Goal: Task Accomplishment & Management: Use online tool/utility

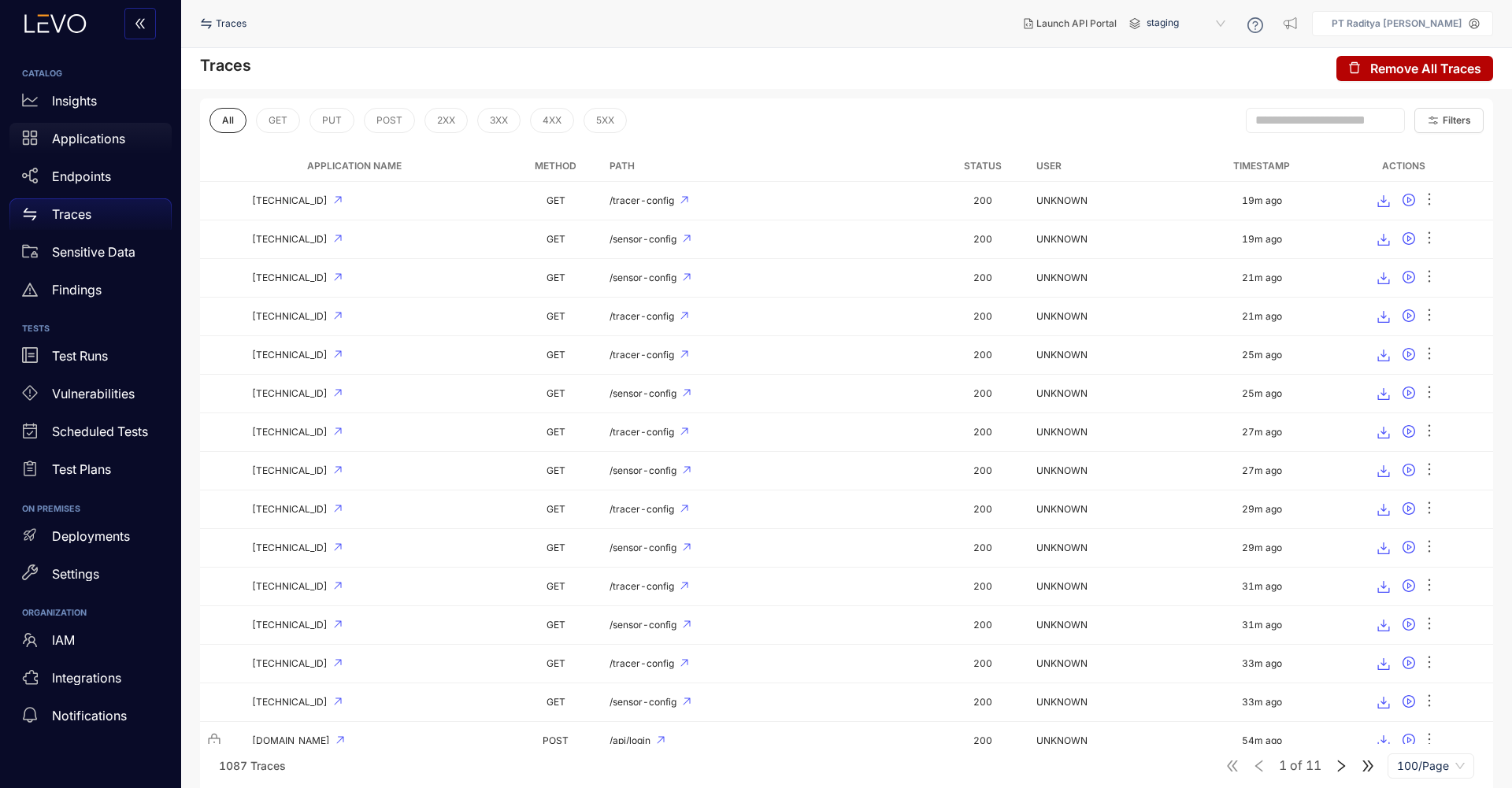
click at [79, 140] on p "Applications" at bounding box center [88, 138] width 73 height 14
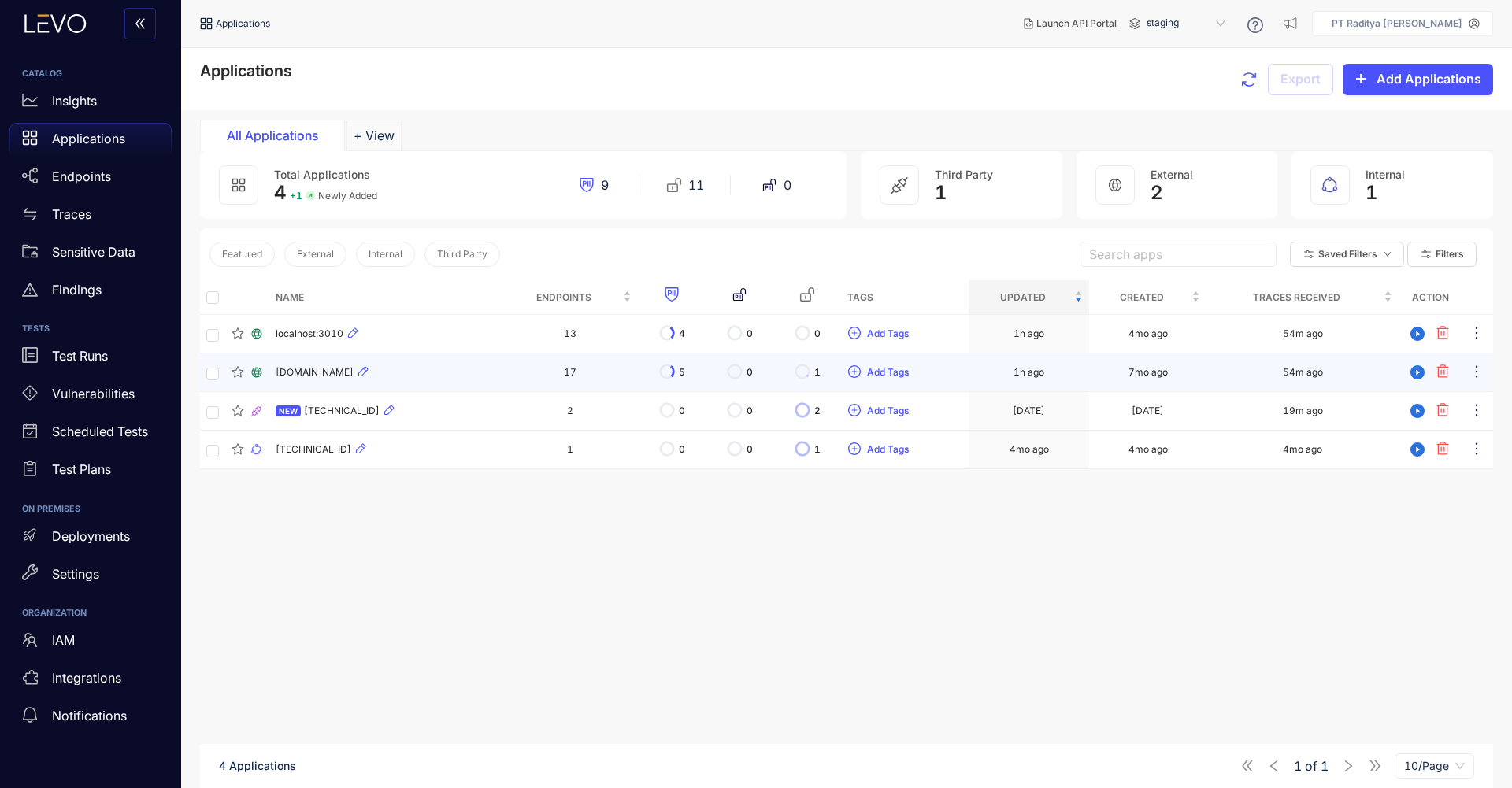
click at [446, 370] on div "[DOMAIN_NAME]" at bounding box center [386, 372] width 219 height 19
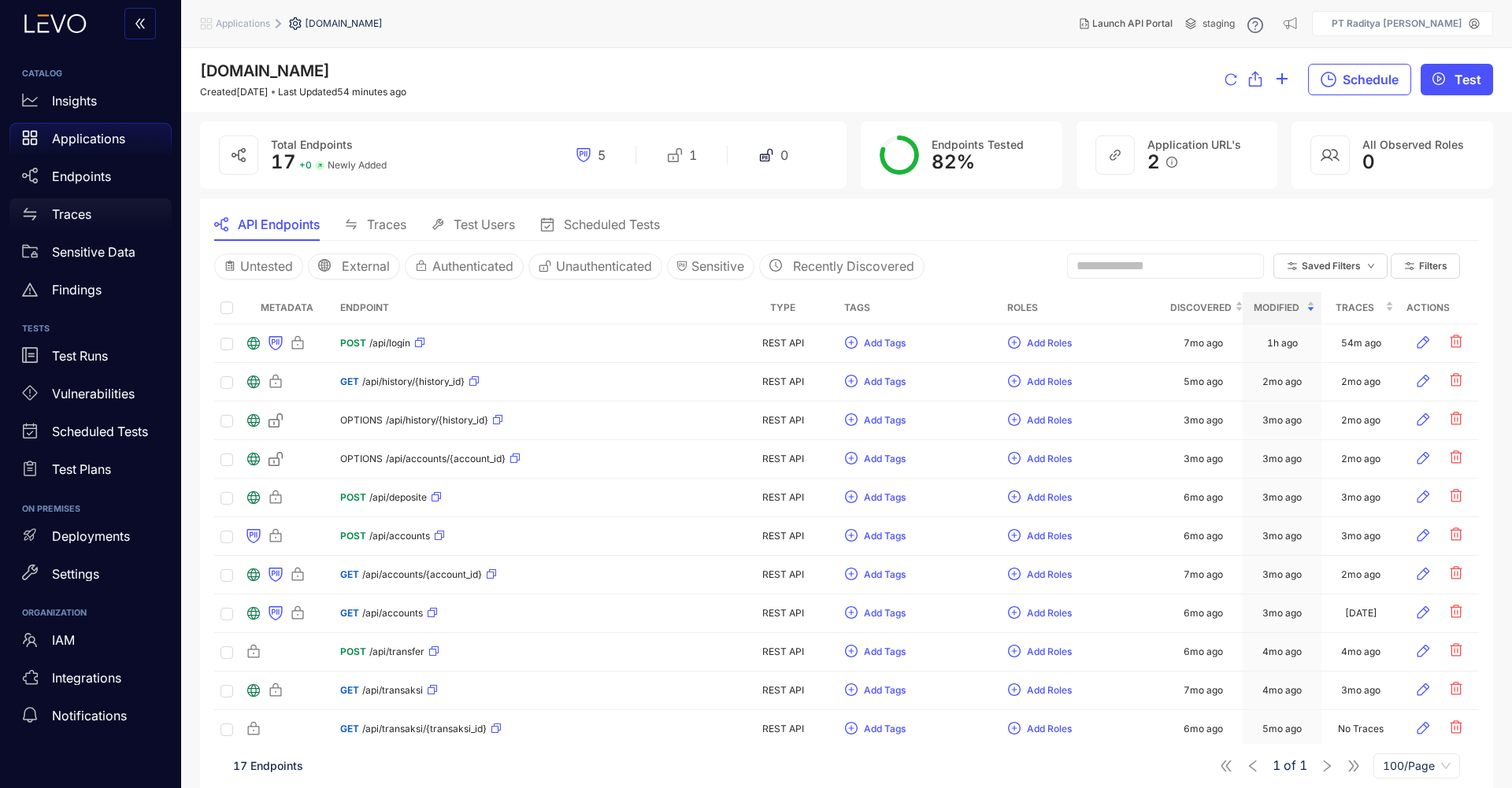
click at [113, 206] on div "Traces" at bounding box center [91, 214] width 163 height 31
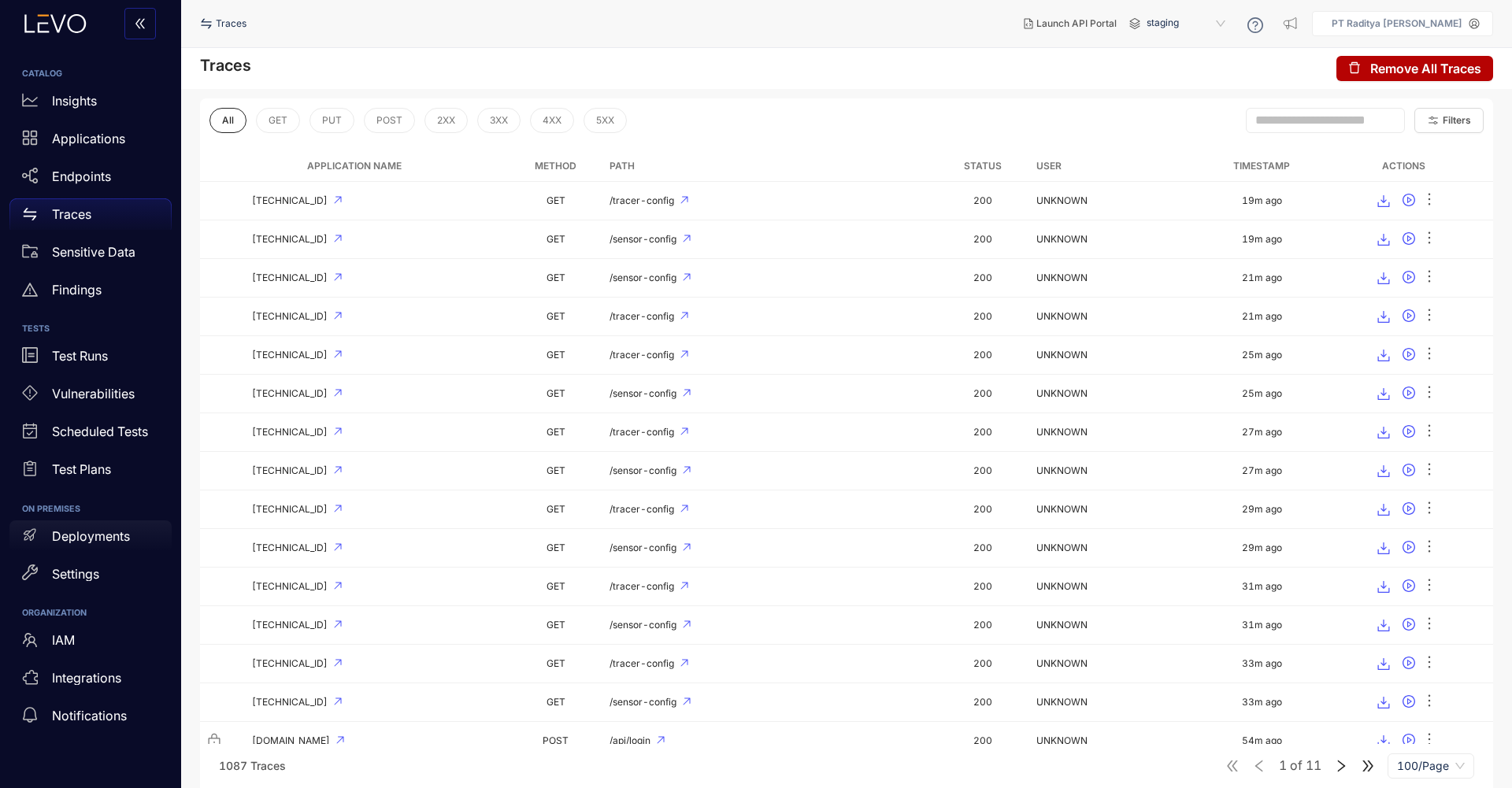
click at [123, 546] on div "Deployments" at bounding box center [91, 536] width 163 height 31
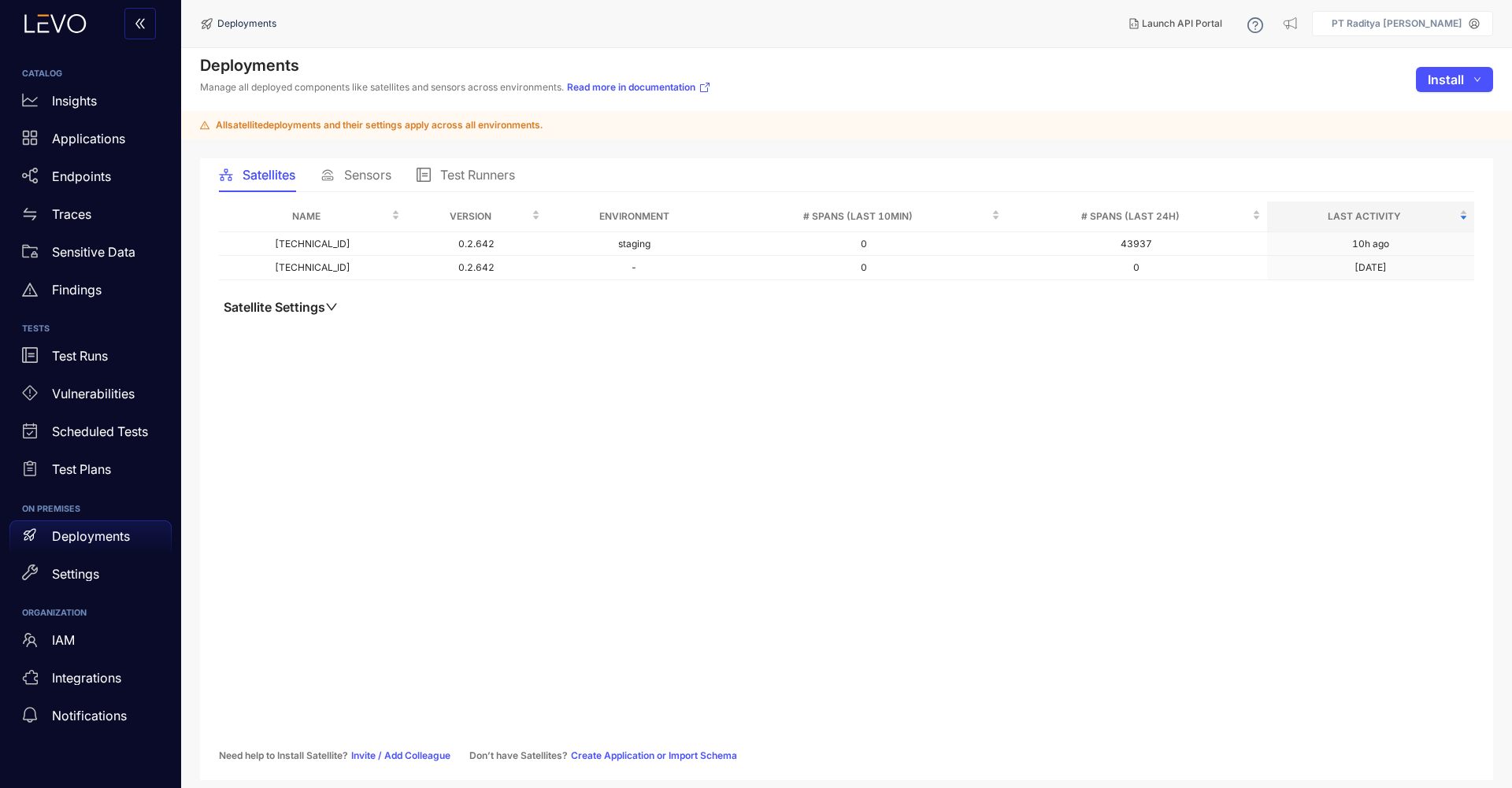
click at [352, 174] on span "Sensors" at bounding box center [368, 174] width 47 height 14
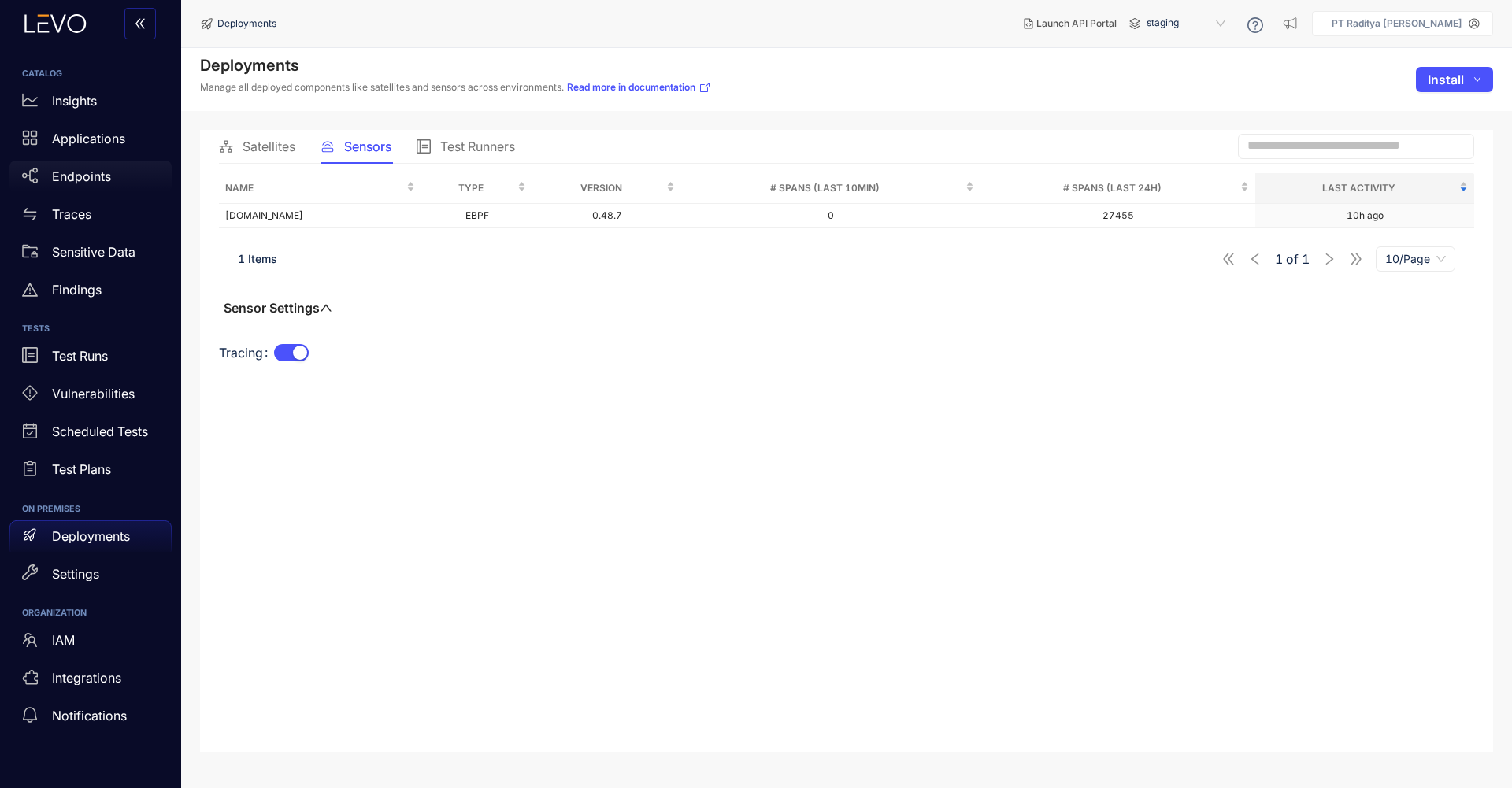
click at [83, 174] on p "Endpoints" at bounding box center [81, 176] width 59 height 14
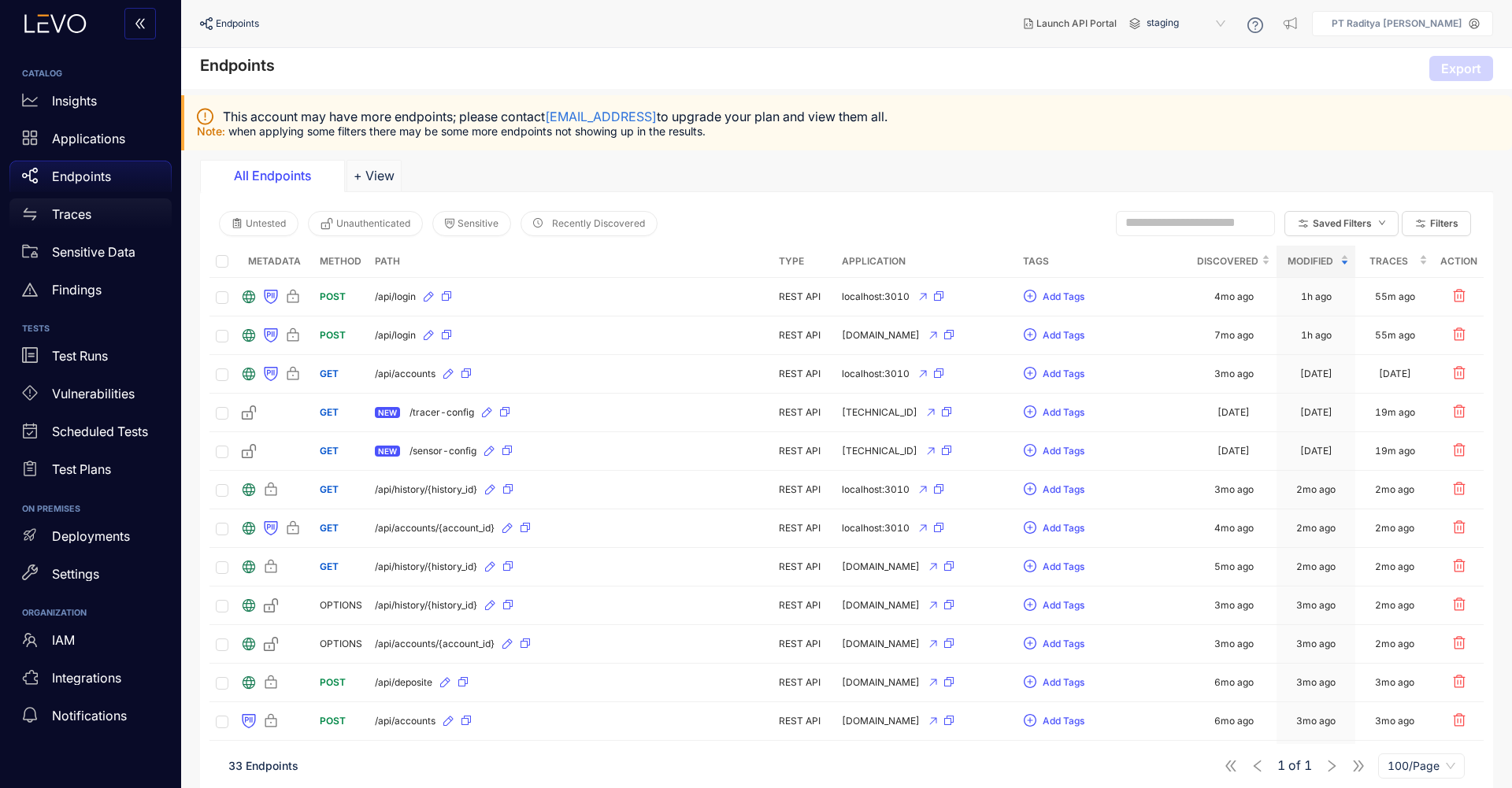
click at [87, 219] on p "Traces" at bounding box center [72, 214] width 40 height 14
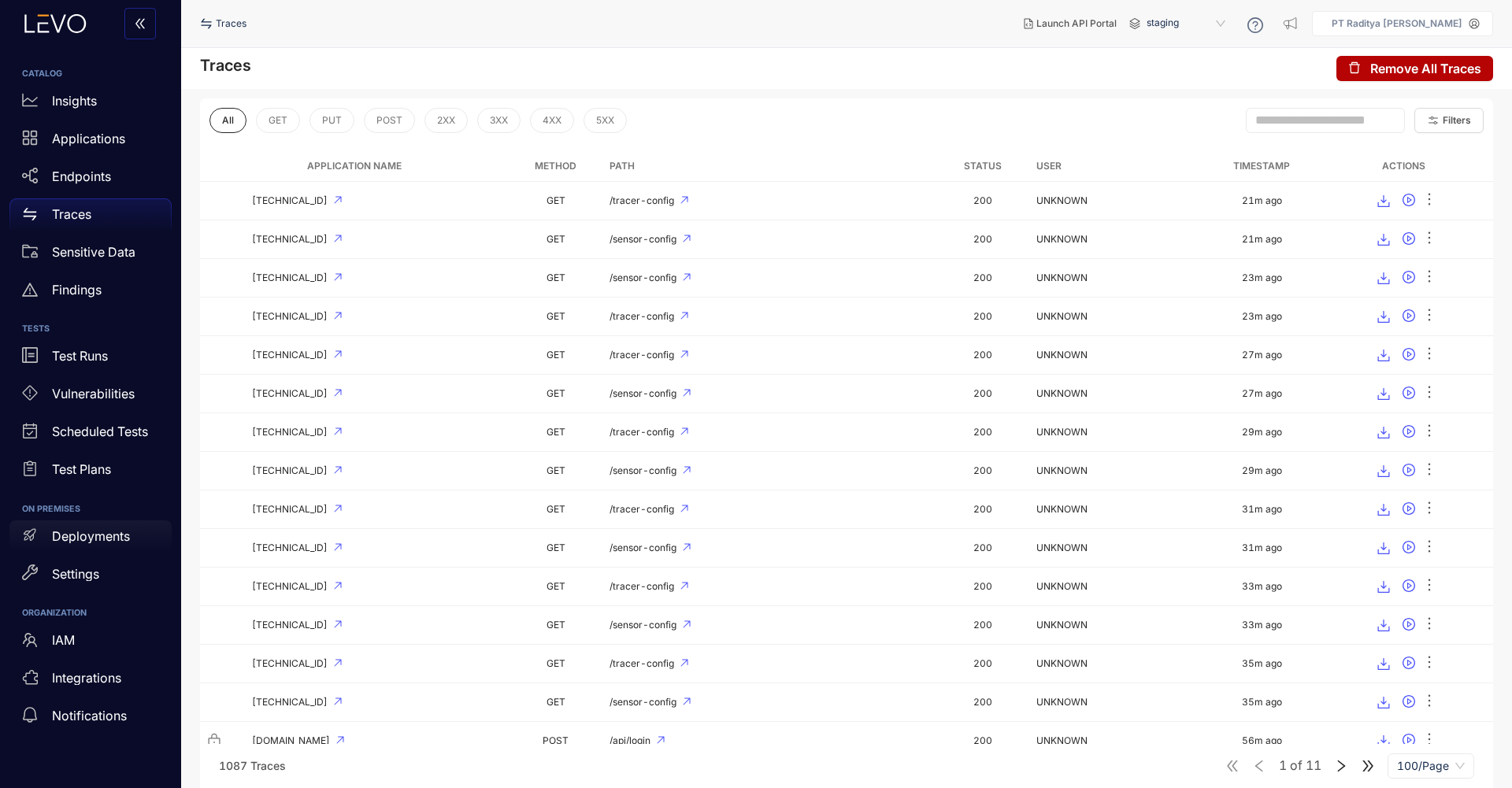
click at [109, 547] on div "Deployments" at bounding box center [91, 536] width 163 height 31
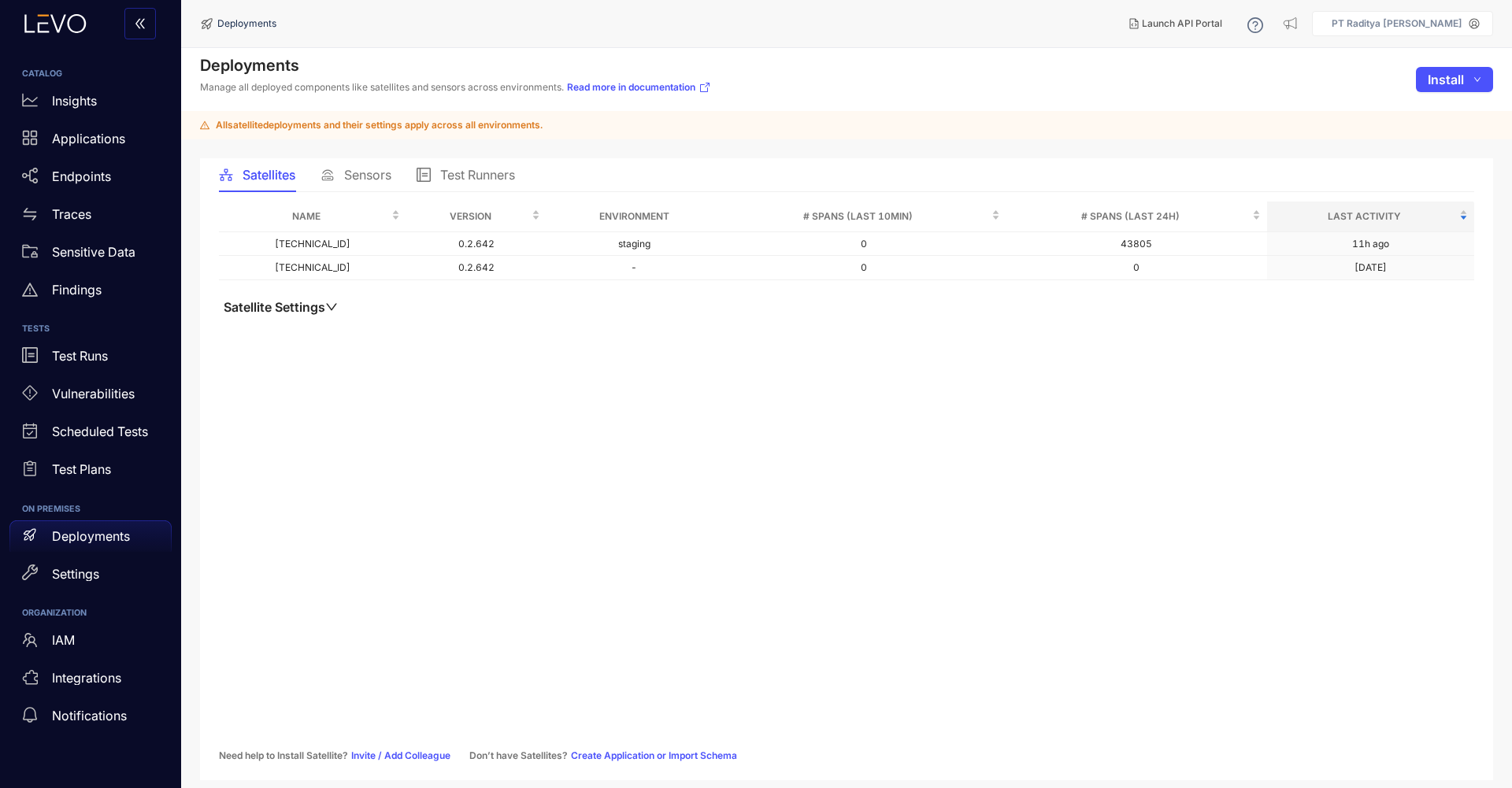
click at [365, 186] on div "Sensors" at bounding box center [355, 174] width 71 height 33
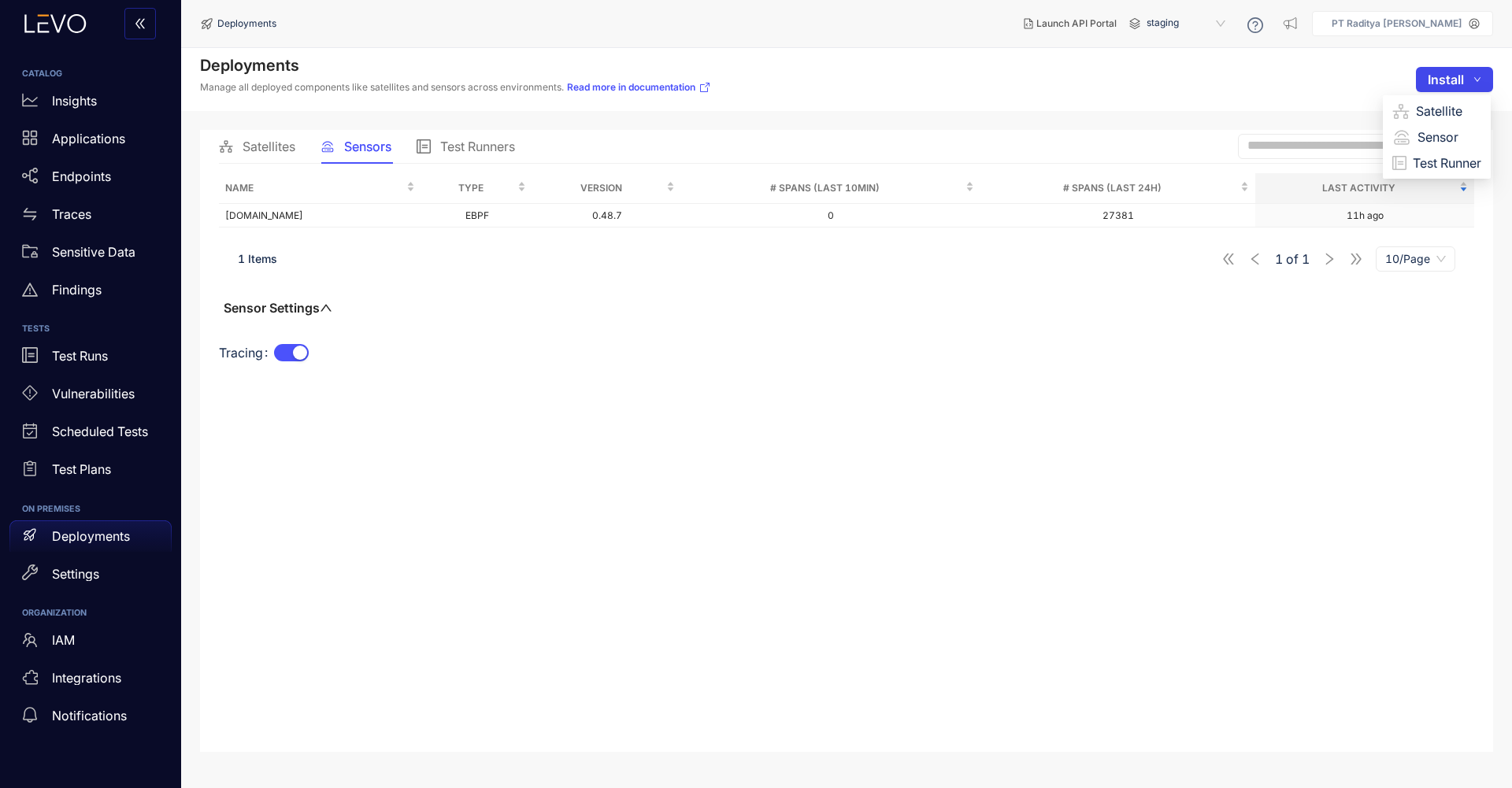
click at [1455, 85] on span "Install" at bounding box center [1446, 79] width 36 height 14
click at [1435, 161] on span "Test Runner" at bounding box center [1447, 163] width 68 height 17
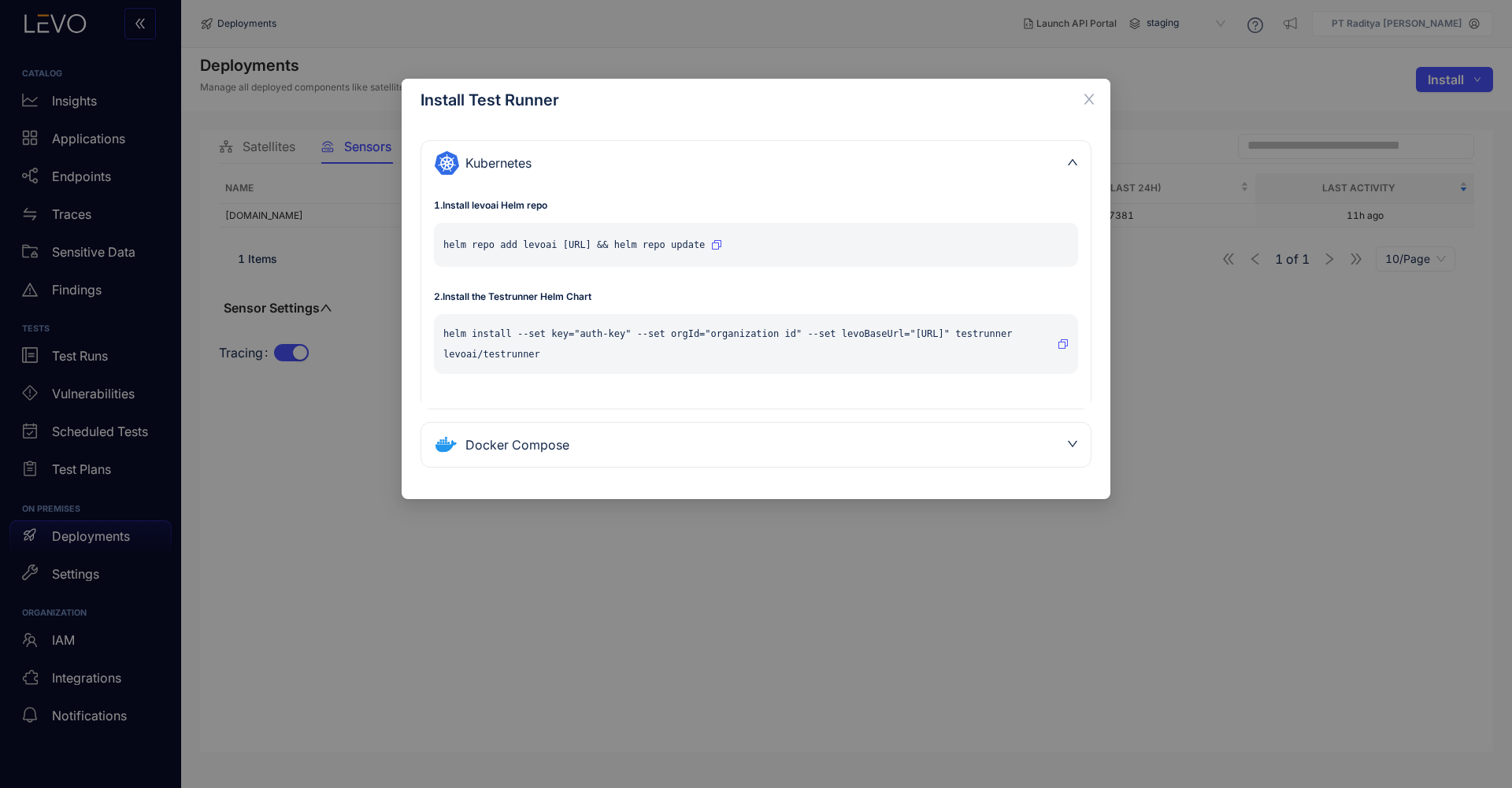
click at [541, 42] on div "Install Test Runner Kubernetes 1 . Install levoai Helm repo helm repo add levoa…" at bounding box center [756, 394] width 1512 height 788
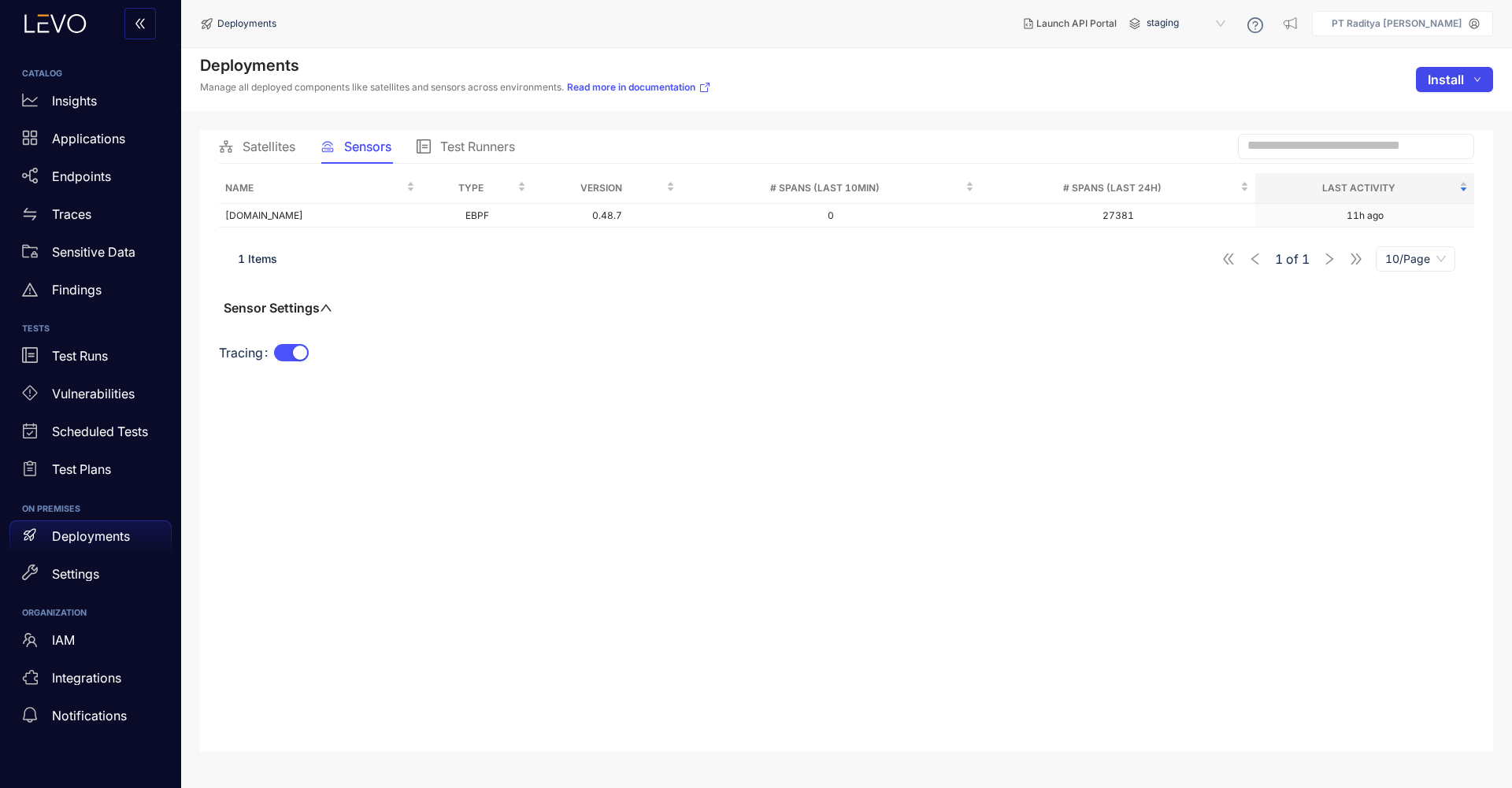
click at [1468, 72] on button "Install" at bounding box center [1454, 79] width 77 height 26
click at [1439, 136] on span "Sensor" at bounding box center [1449, 137] width 63 height 17
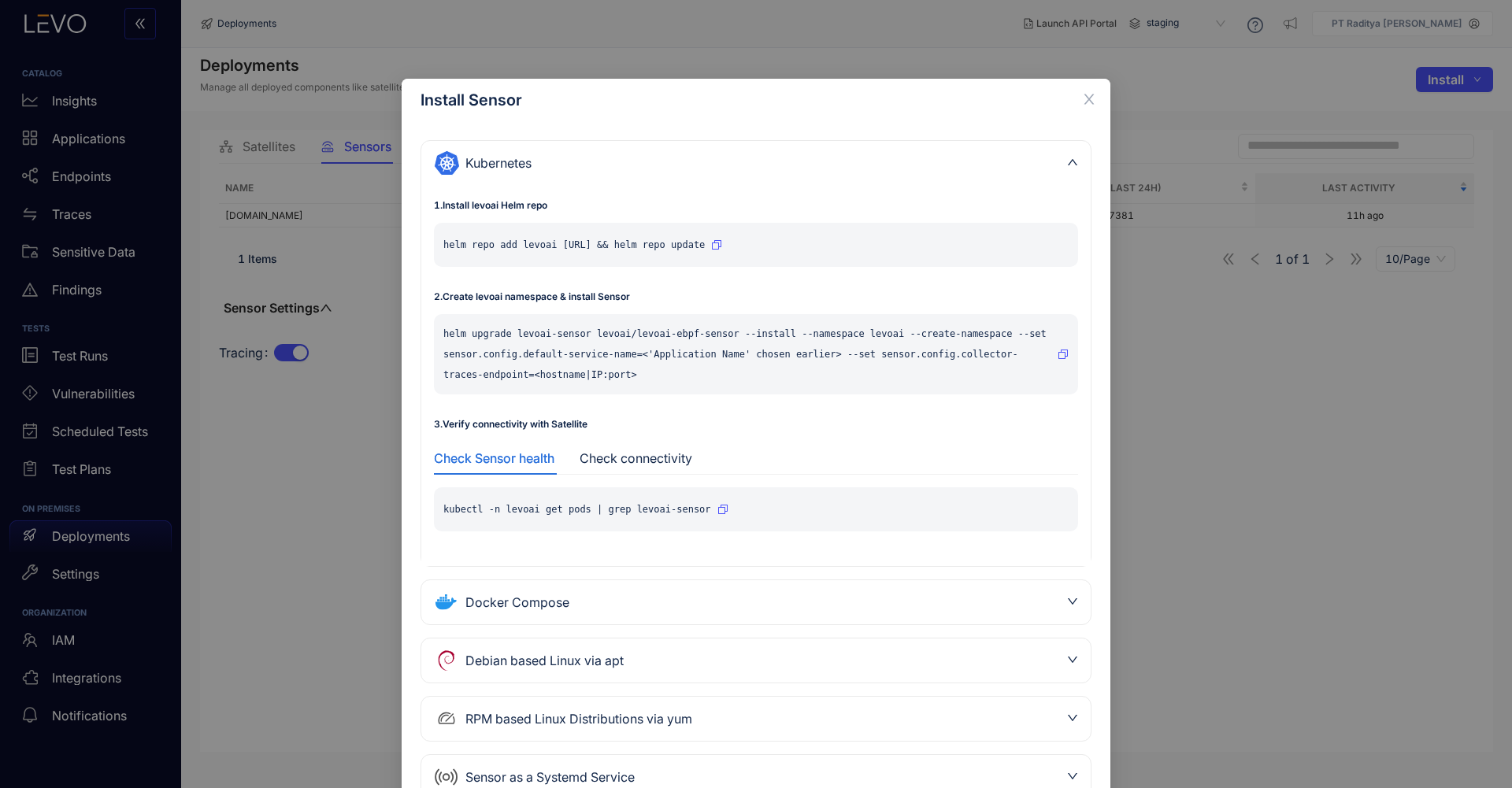
scroll to position [62, 0]
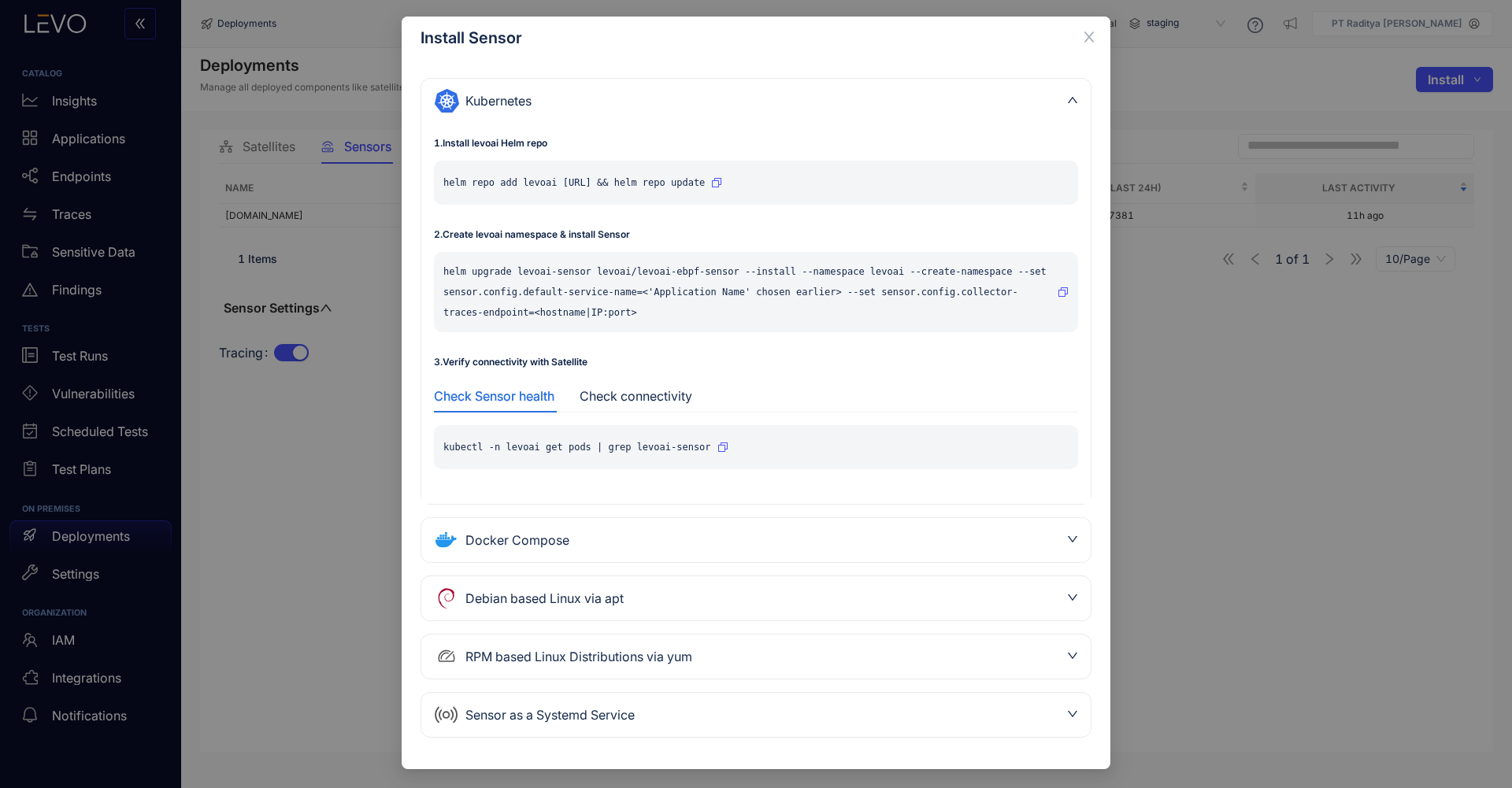
click at [744, 722] on div "Sensor as a Systemd Service" at bounding box center [747, 714] width 626 height 26
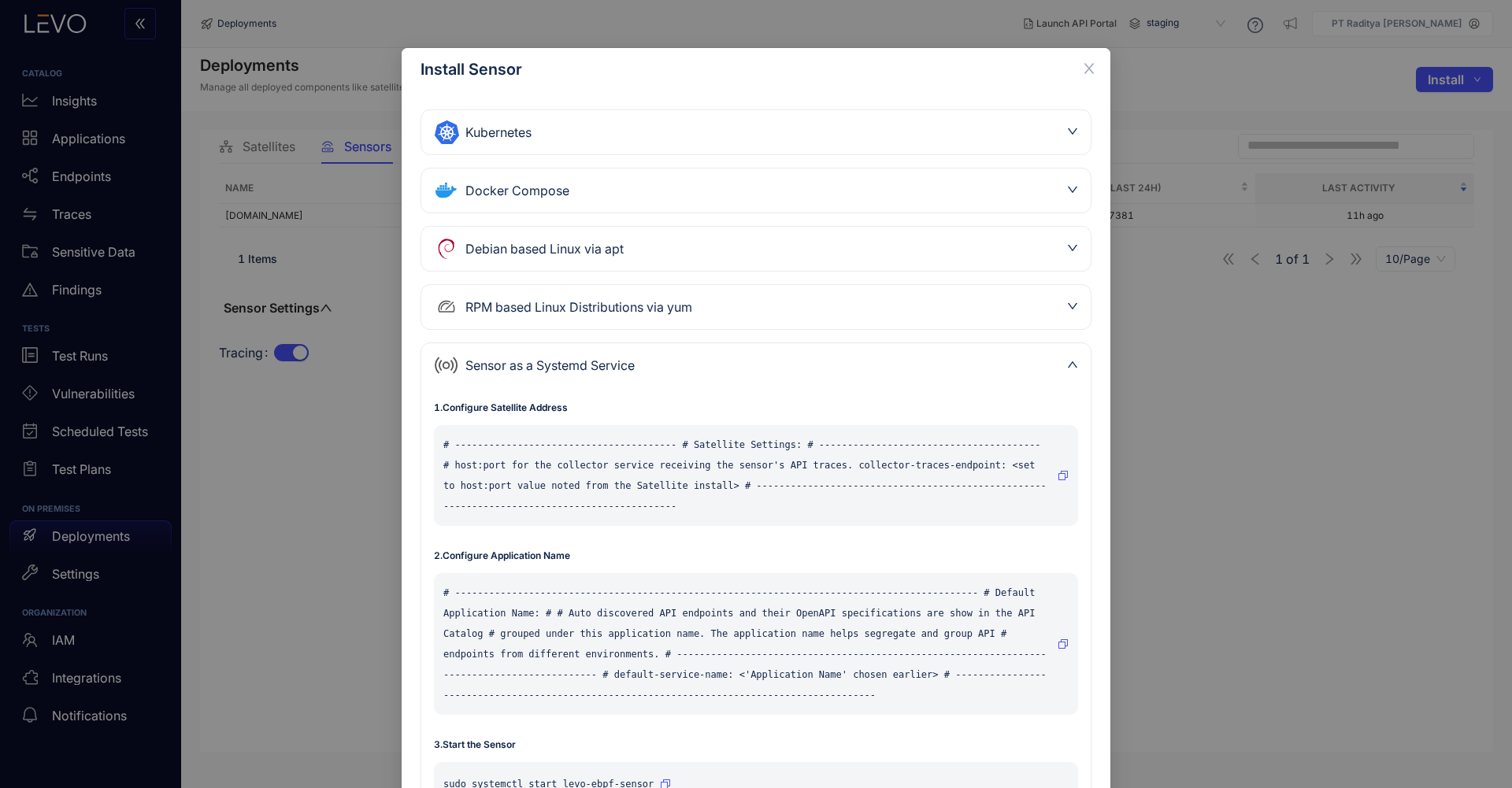
scroll to position [0, 0]
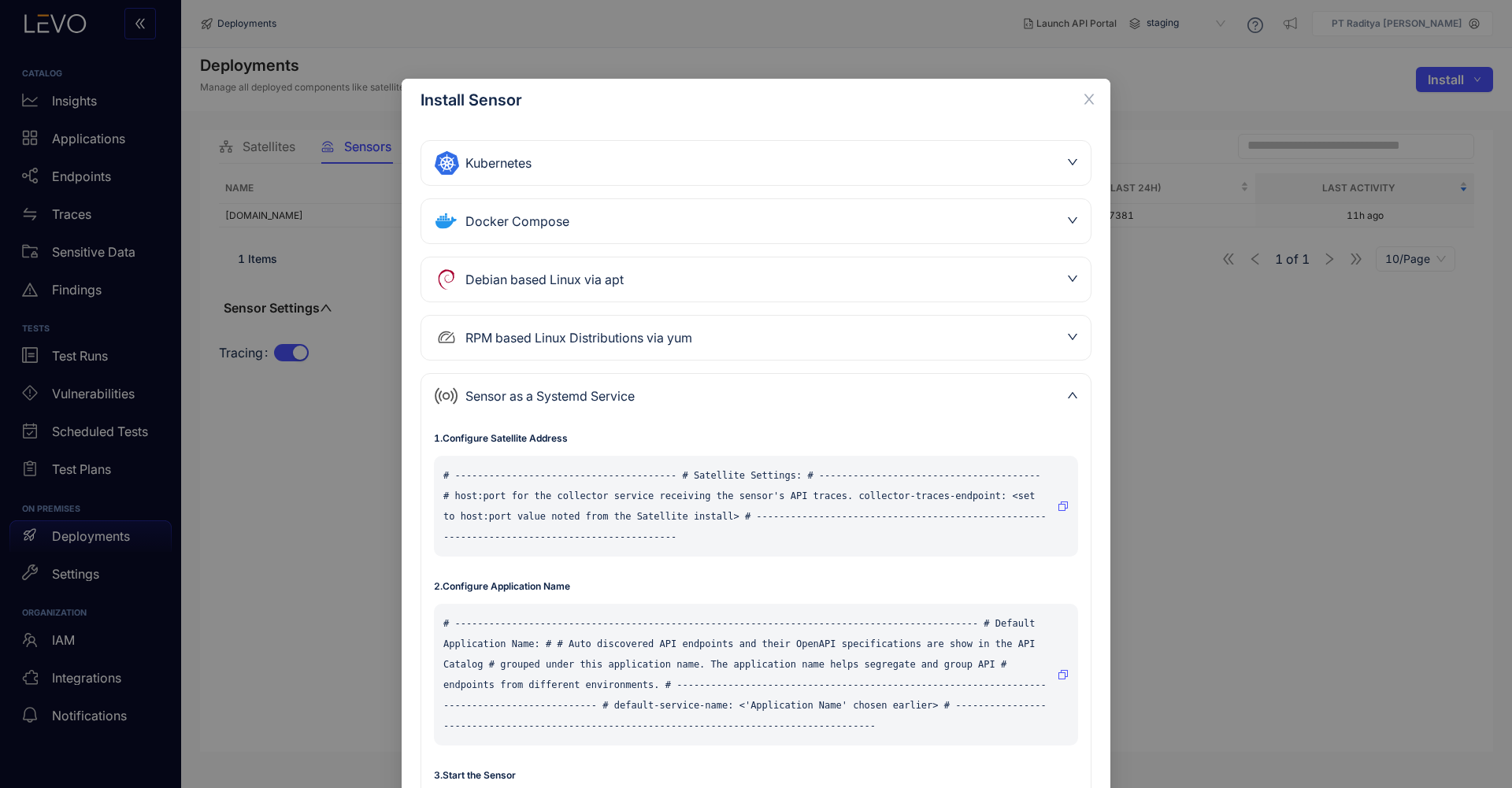
click at [715, 218] on div "Docker Compose" at bounding box center [747, 221] width 626 height 26
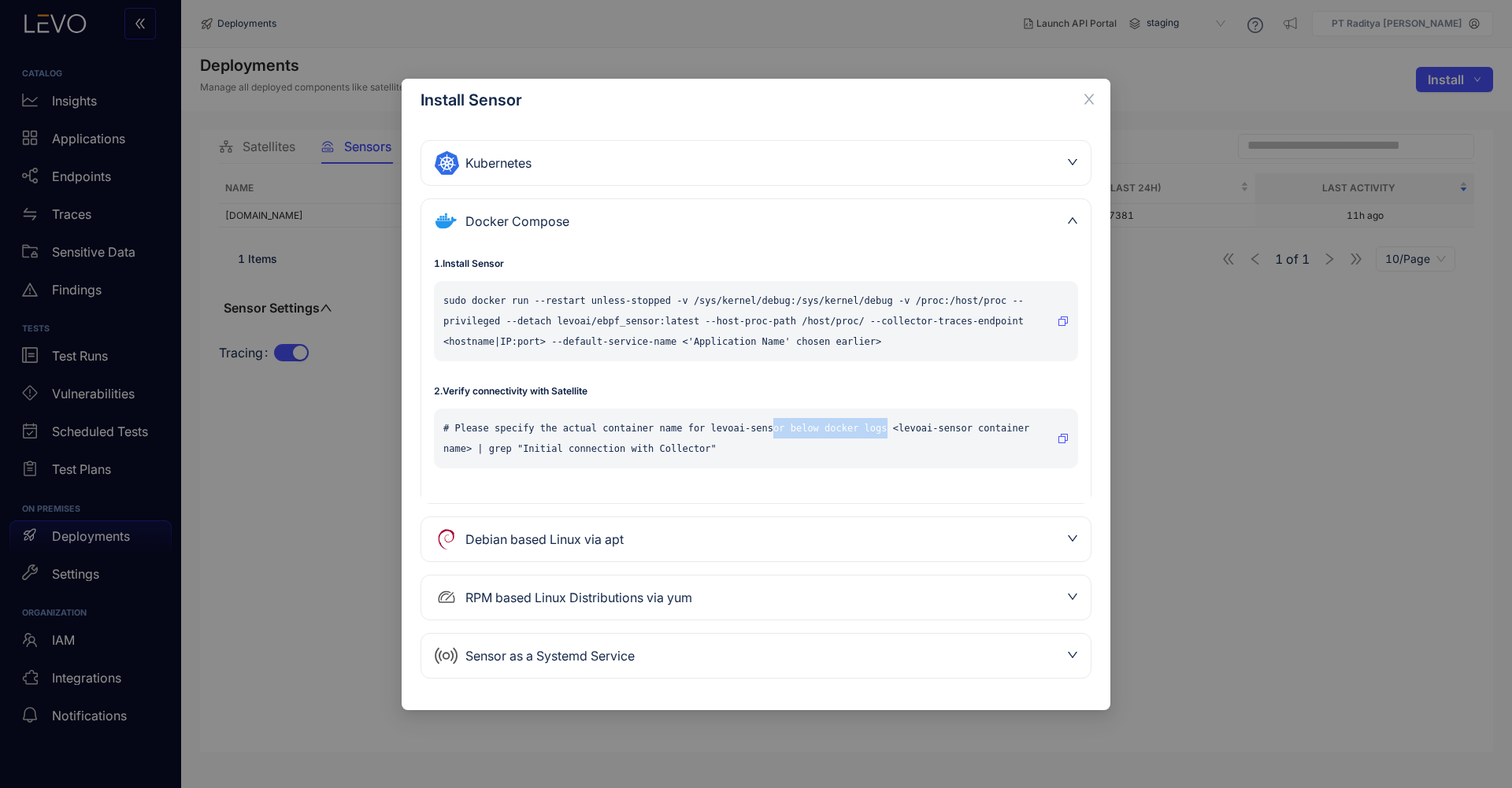
drag, startPoint x: 889, startPoint y: 427, endPoint x: 773, endPoint y: 431, distance: 116.1
click at [773, 431] on p "# Please specify the actual container name for levoai-sensor below docker logs …" at bounding box center [747, 437] width 608 height 41
click at [791, 468] on div "# Please specify the actual container name for levoai-sensor below docker logs …" at bounding box center [756, 437] width 644 height 60
click at [1295, 65] on div "Install Sensor Kubernetes 1 . Install levoai Helm repo helm repo add levoai htt…" at bounding box center [756, 394] width 1512 height 788
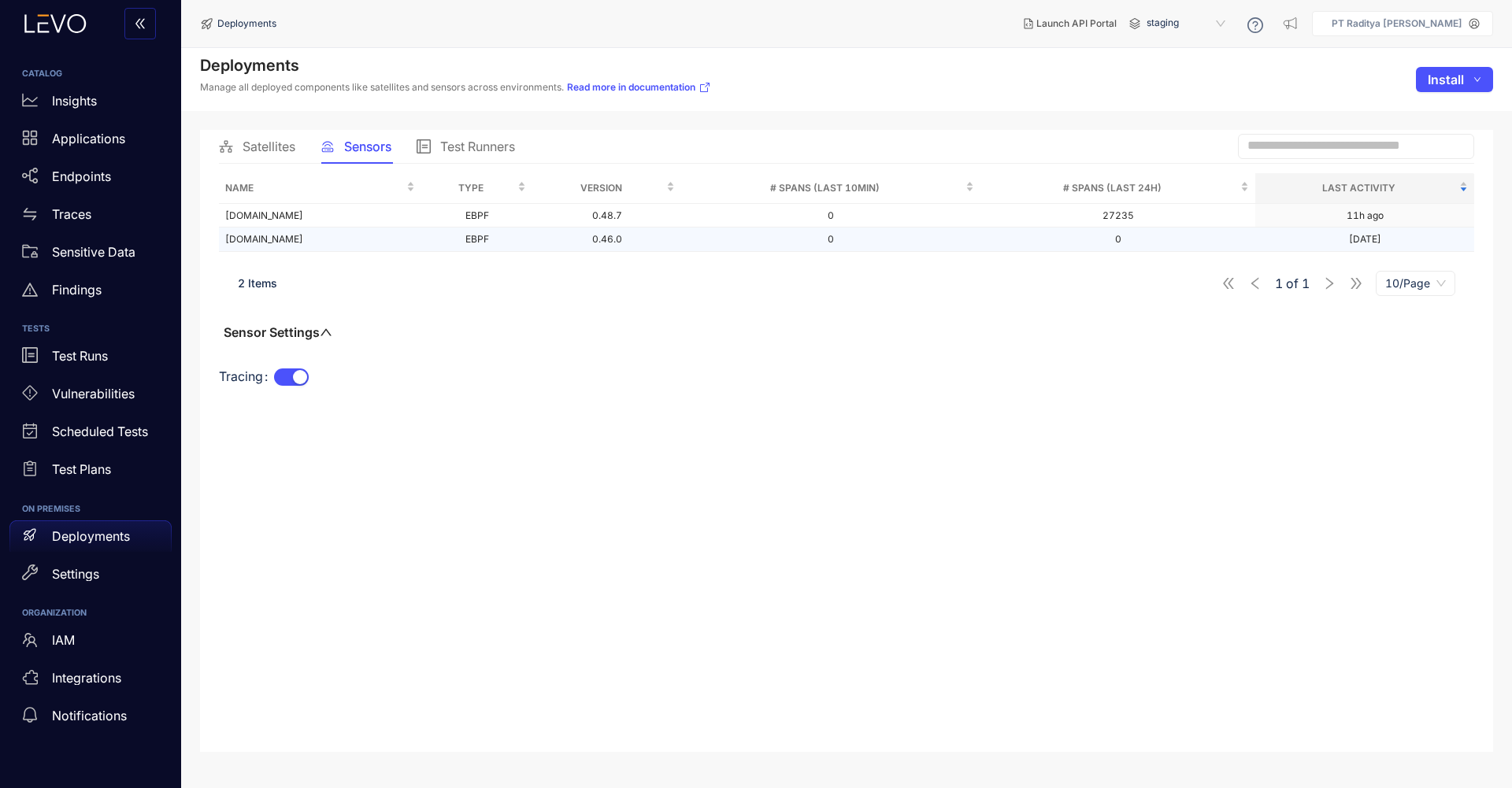
click at [947, 246] on td "0" at bounding box center [831, 240] width 300 height 25
click at [678, 77] on div "Deployments Manage all deployed components like satellites and sensors across e…" at bounding box center [455, 79] width 511 height 47
click at [681, 87] on link "Read more in documentation" at bounding box center [639, 87] width 144 height 12
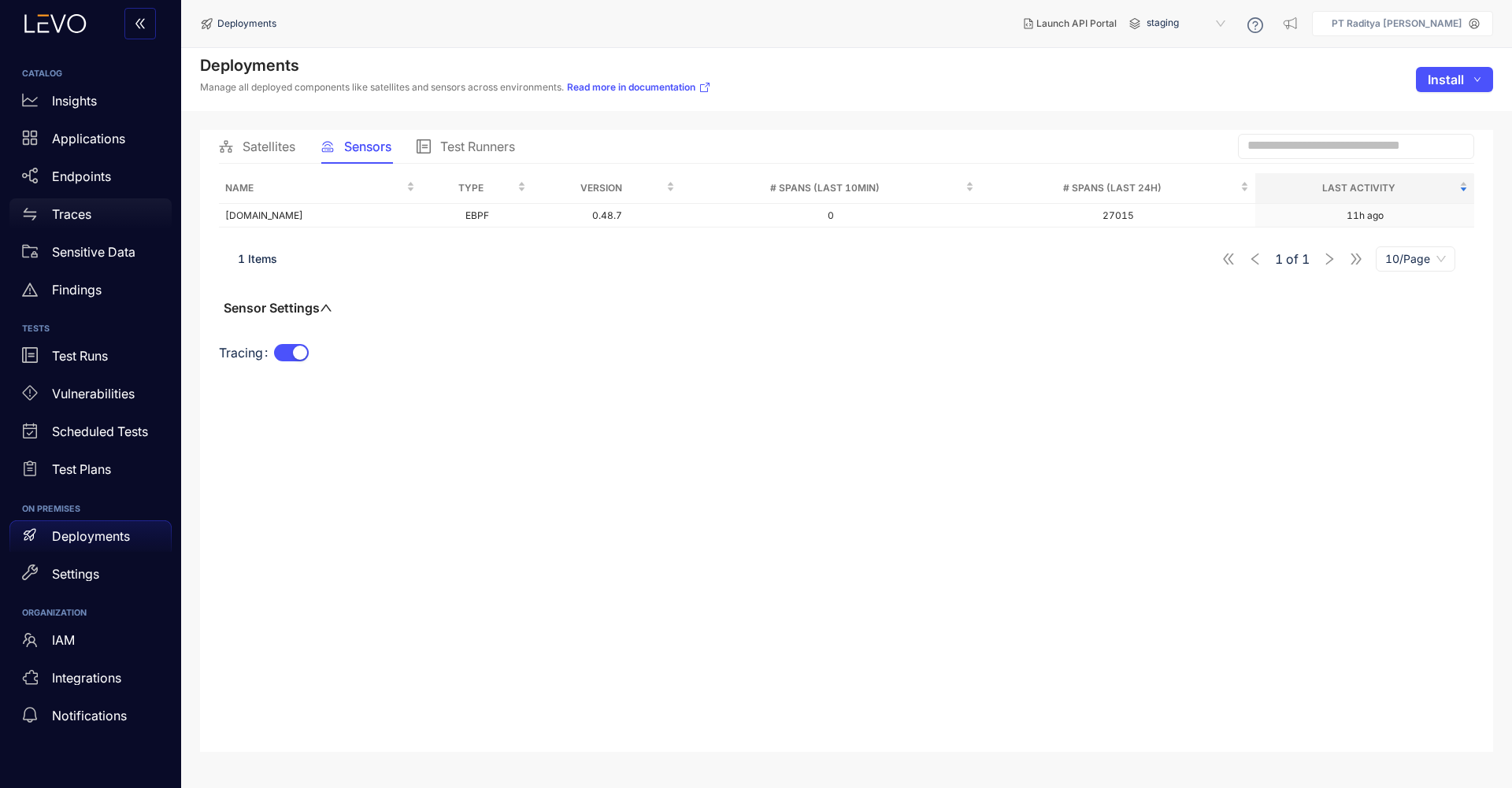
click at [127, 211] on div "Traces" at bounding box center [91, 214] width 163 height 31
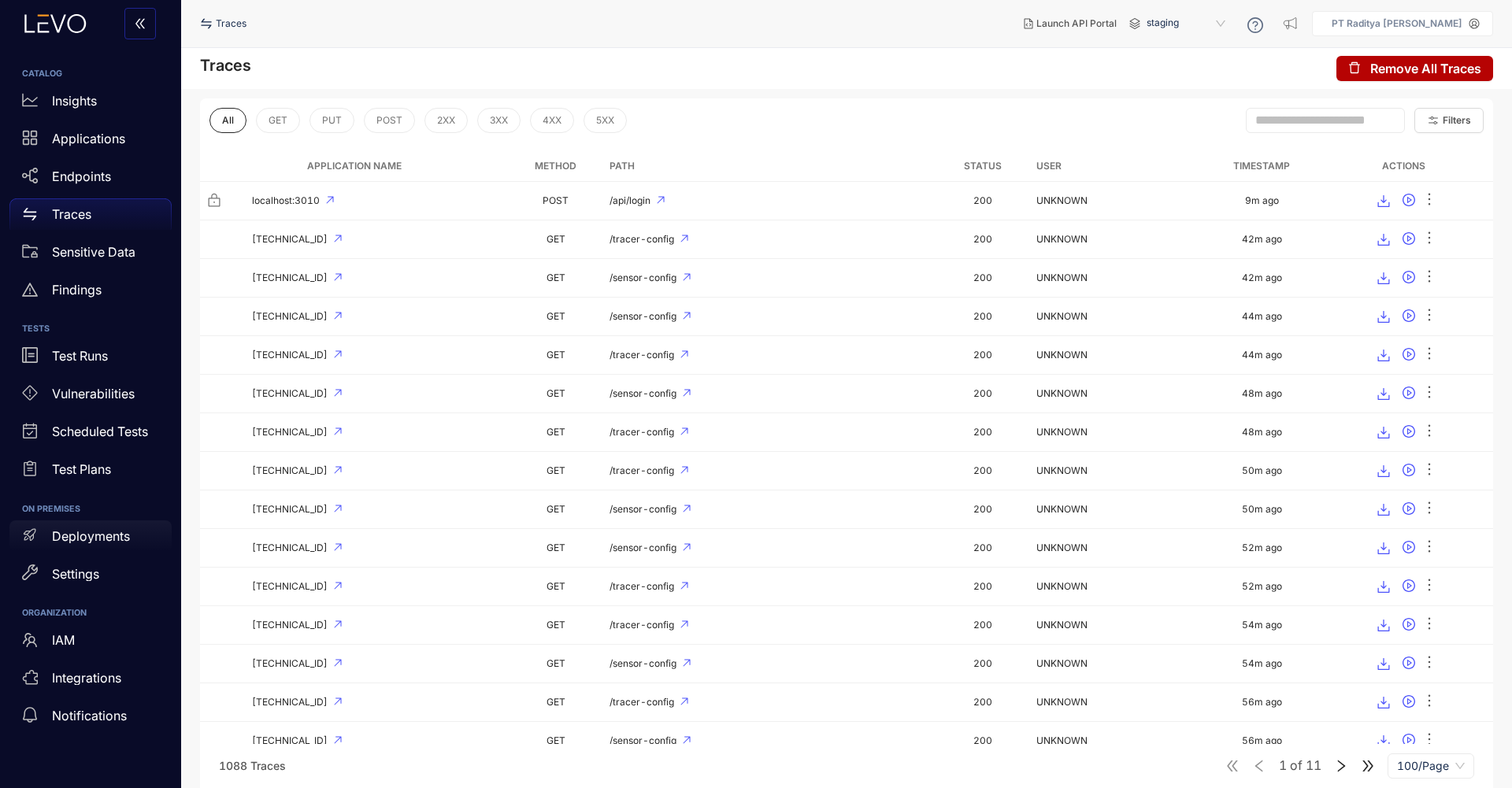
click at [129, 526] on div "Deployments" at bounding box center [91, 536] width 163 height 31
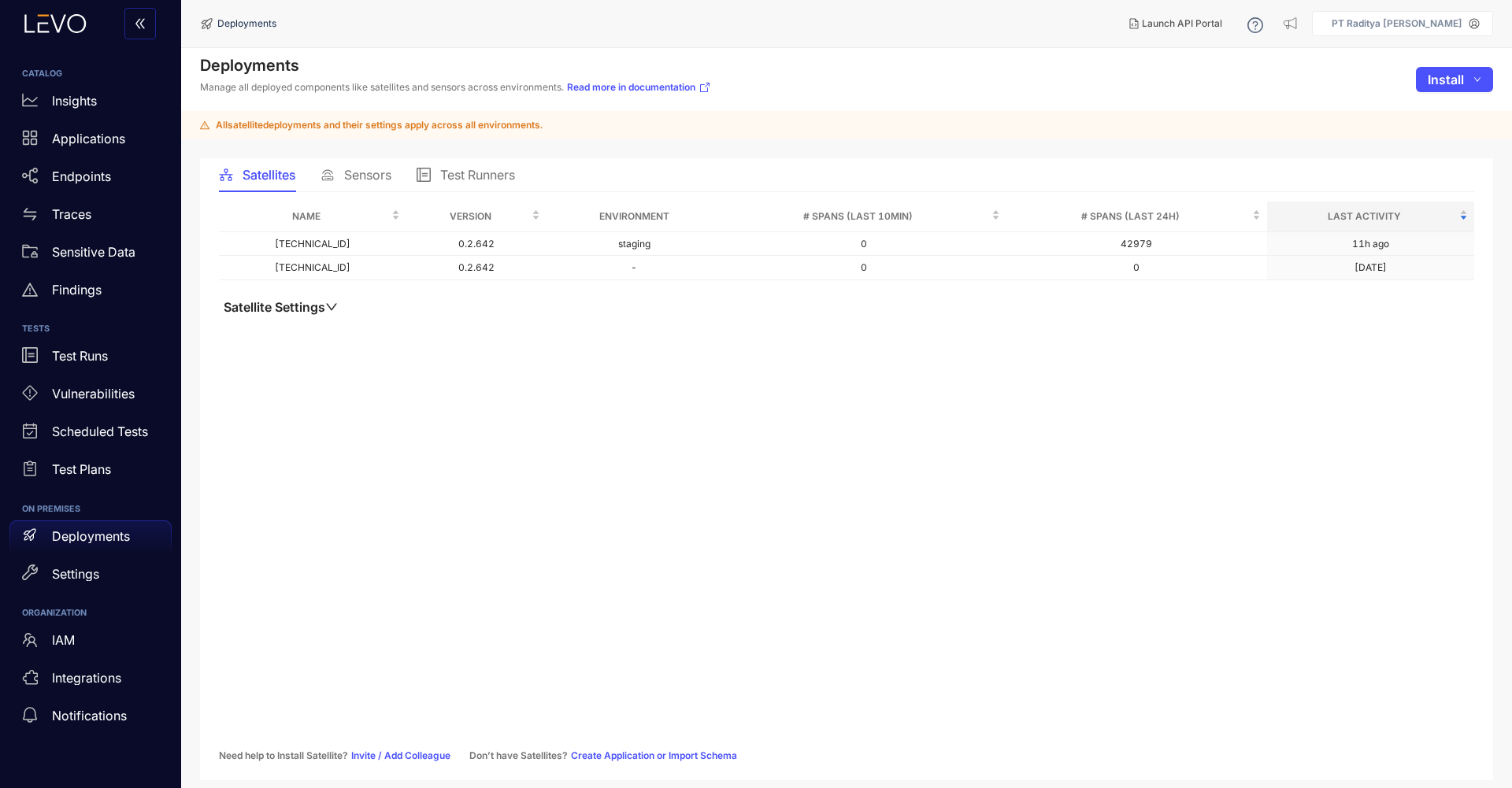
click at [356, 175] on span "Sensors" at bounding box center [368, 174] width 47 height 14
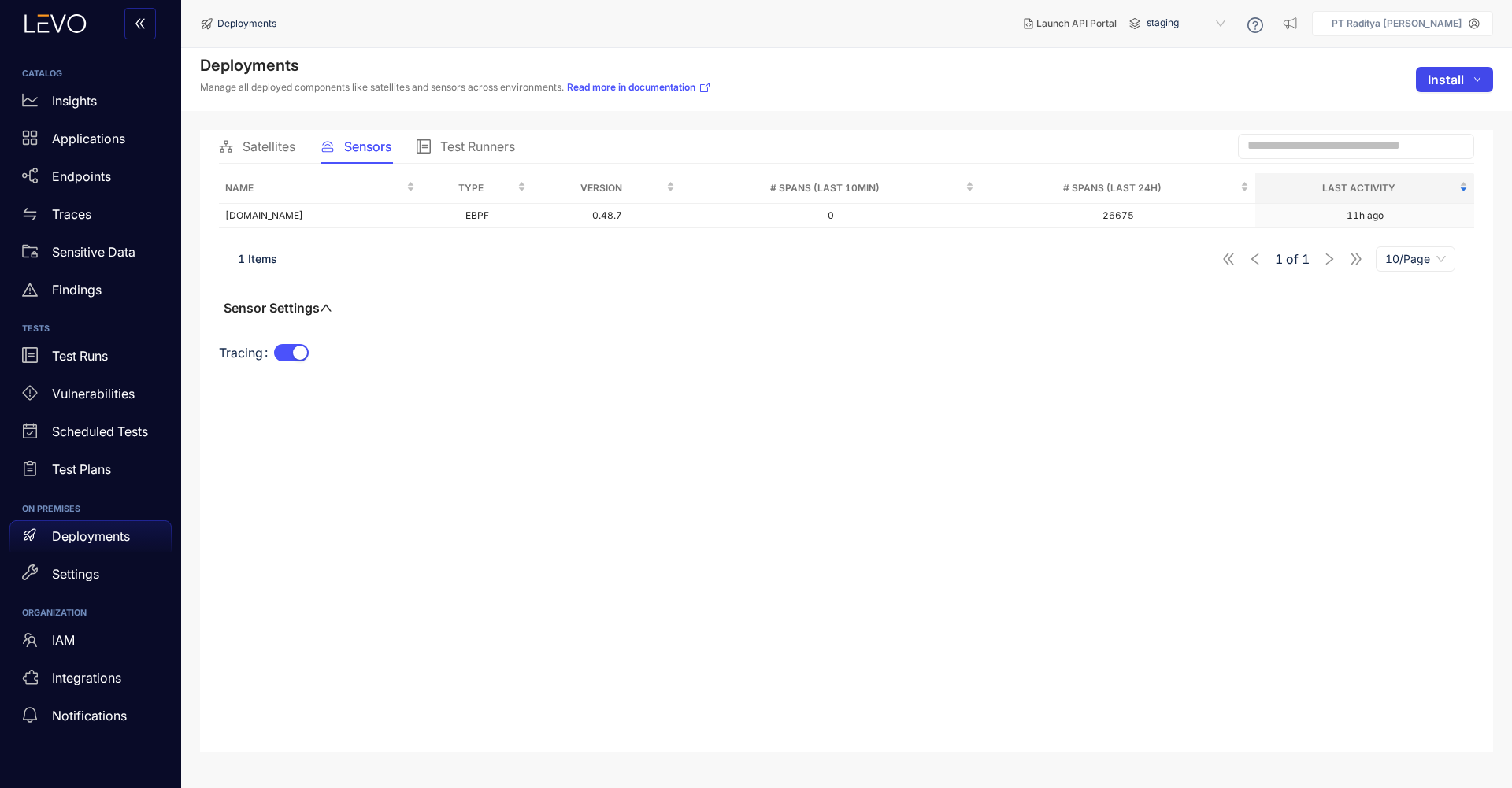
click at [1439, 67] on button "Install" at bounding box center [1454, 79] width 77 height 26
click at [1430, 135] on span "Sensor" at bounding box center [1449, 137] width 63 height 17
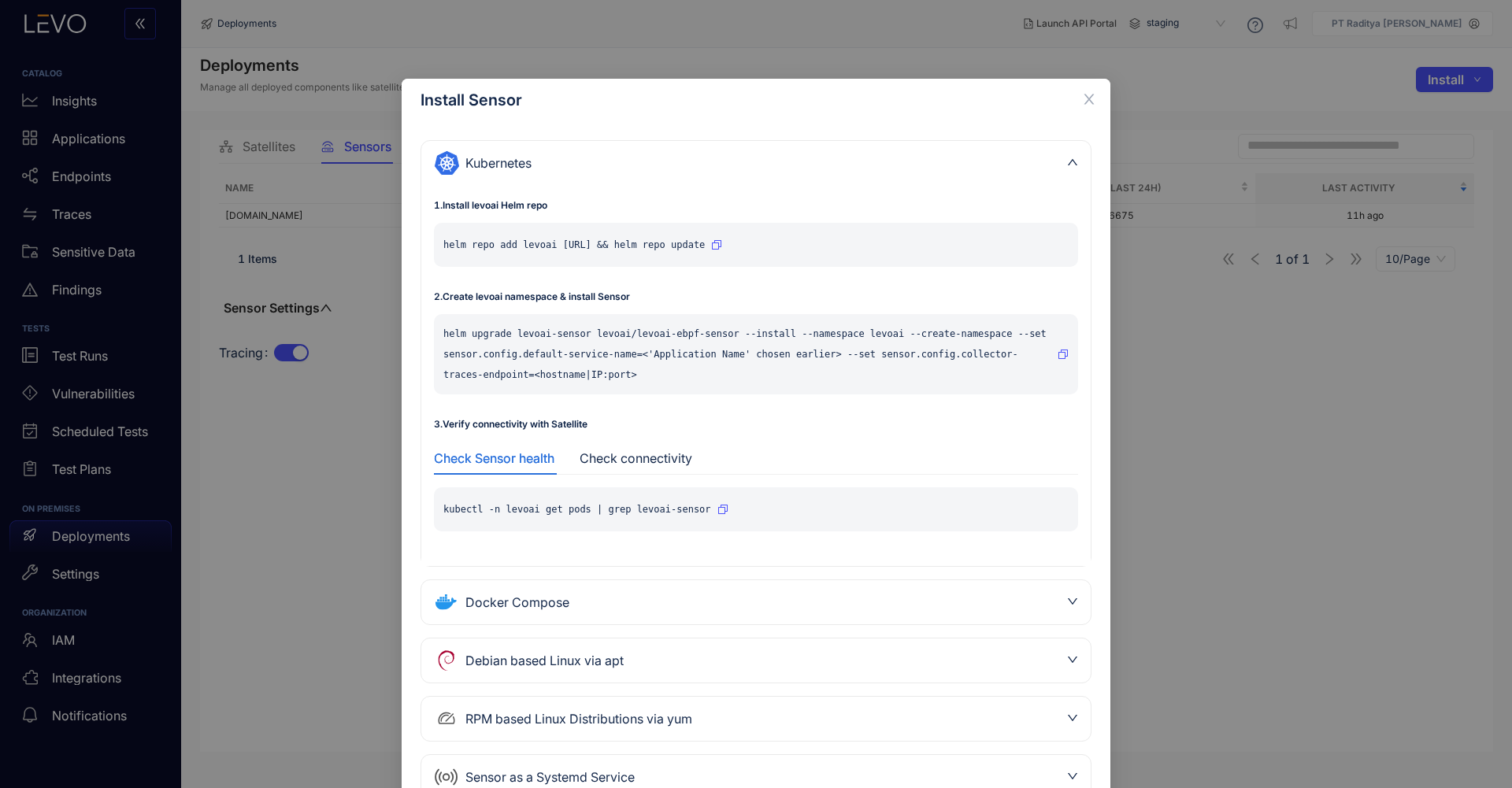
scroll to position [62, 0]
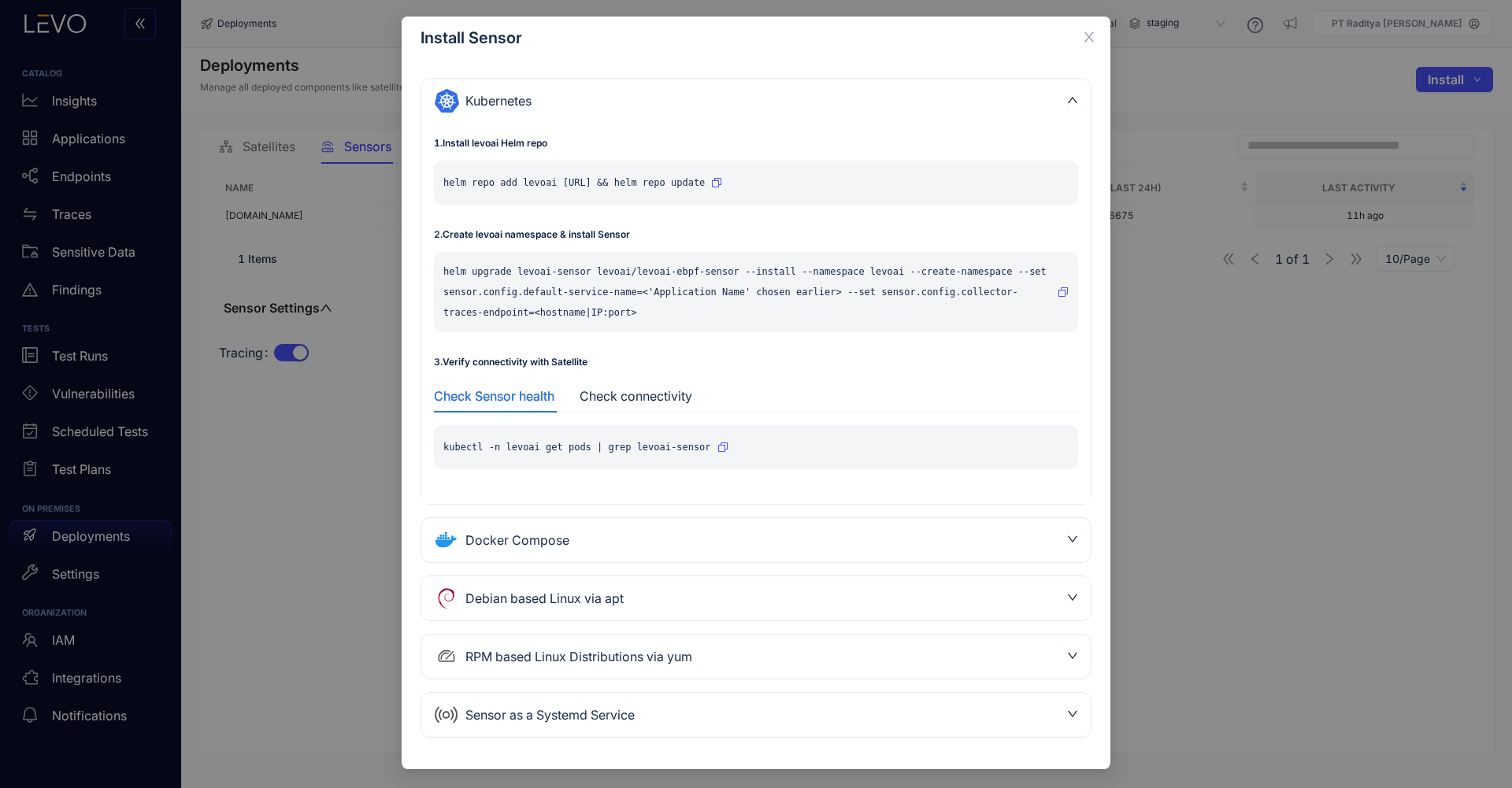
click at [869, 551] on div "Docker Compose" at bounding box center [747, 540] width 626 height 26
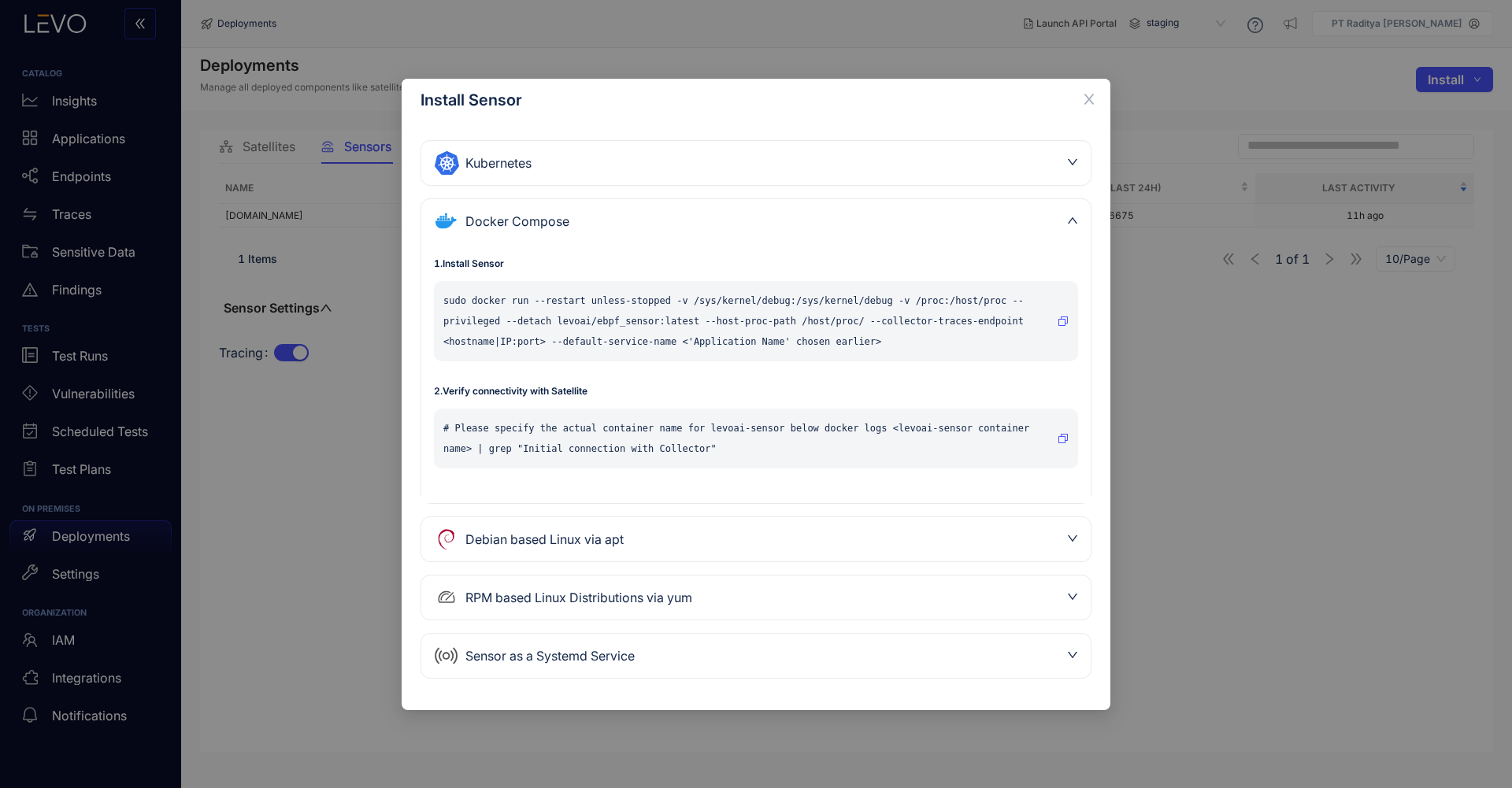
click at [804, 597] on div "RPM based Linux Distributions via yum" at bounding box center [747, 597] width 626 height 26
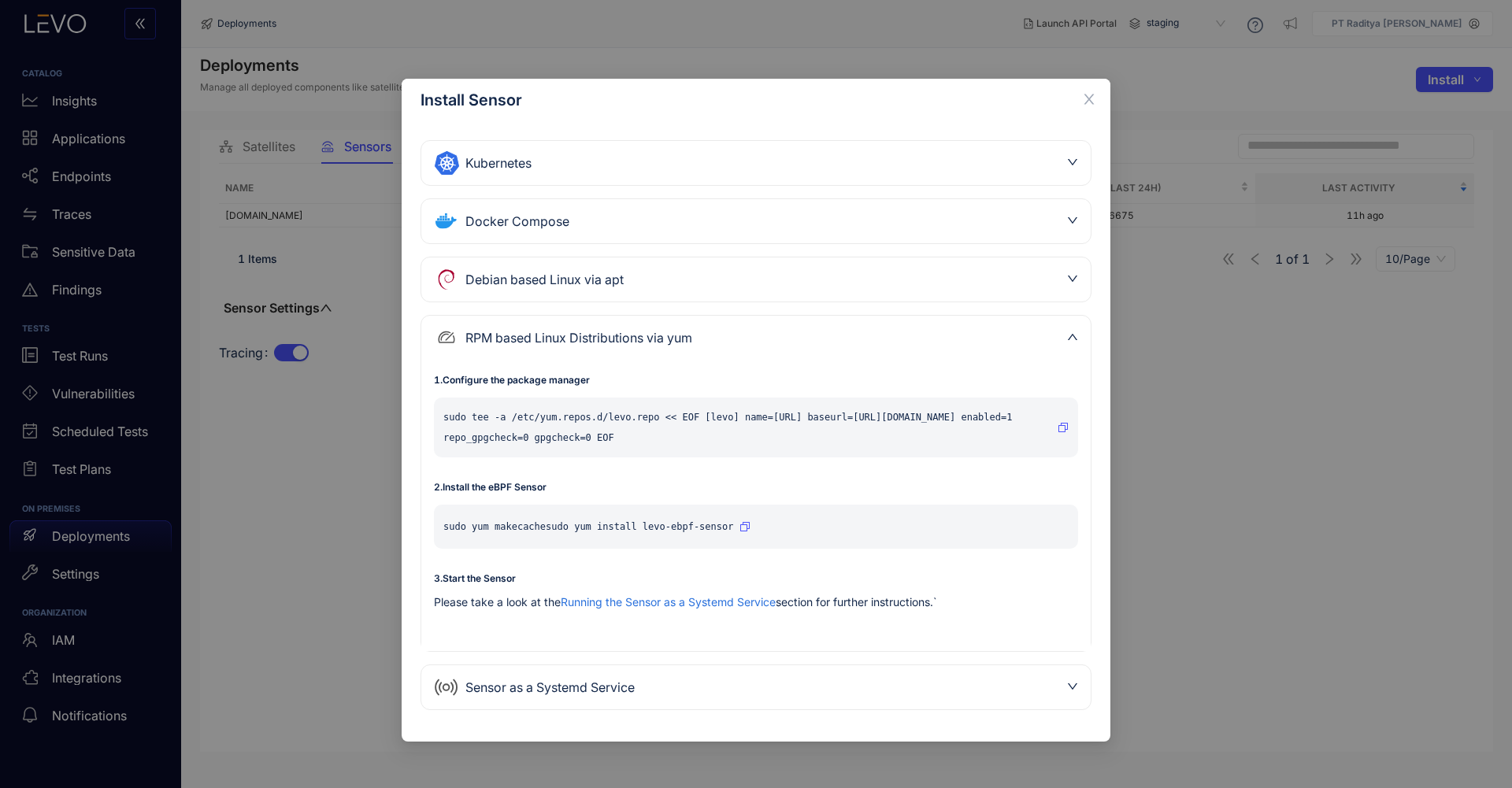
click at [286, 455] on div "Install Sensor Kubernetes 1 . Install levoai Helm repo helm repo add levoai [UR…" at bounding box center [756, 394] width 1512 height 788
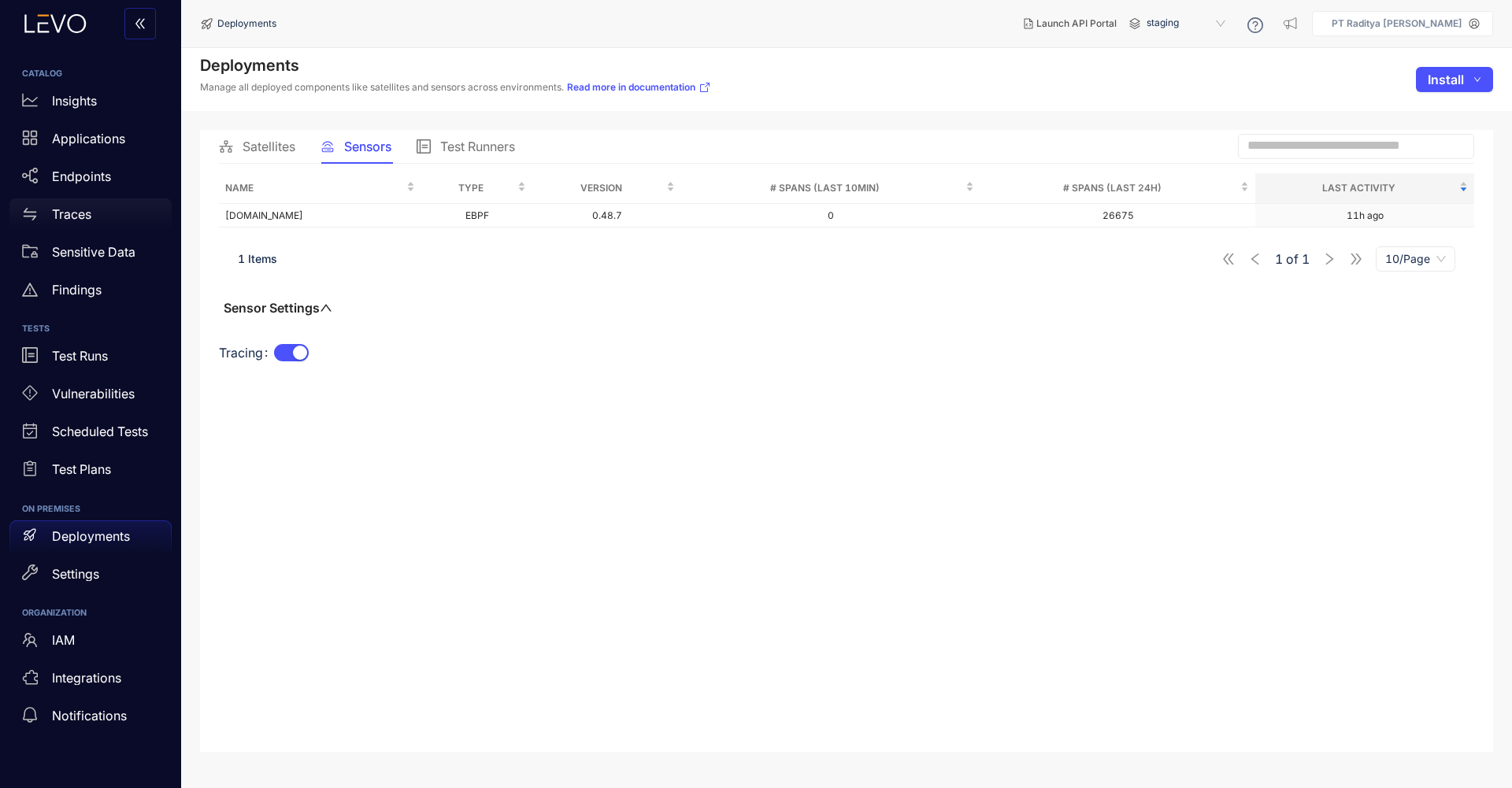
click at [127, 214] on div "Traces" at bounding box center [91, 214] width 163 height 31
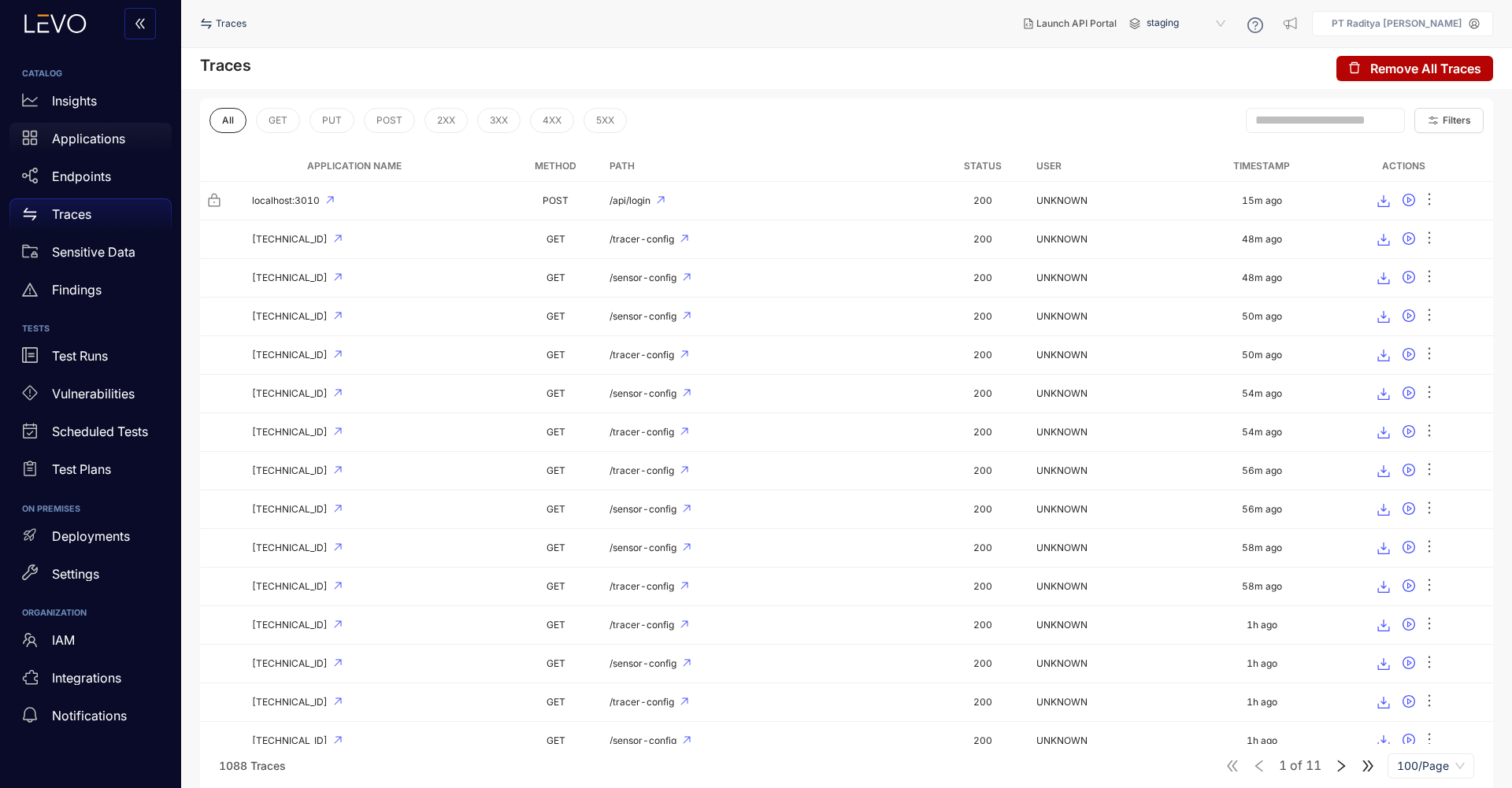
click at [134, 139] on div "Applications" at bounding box center [91, 138] width 163 height 31
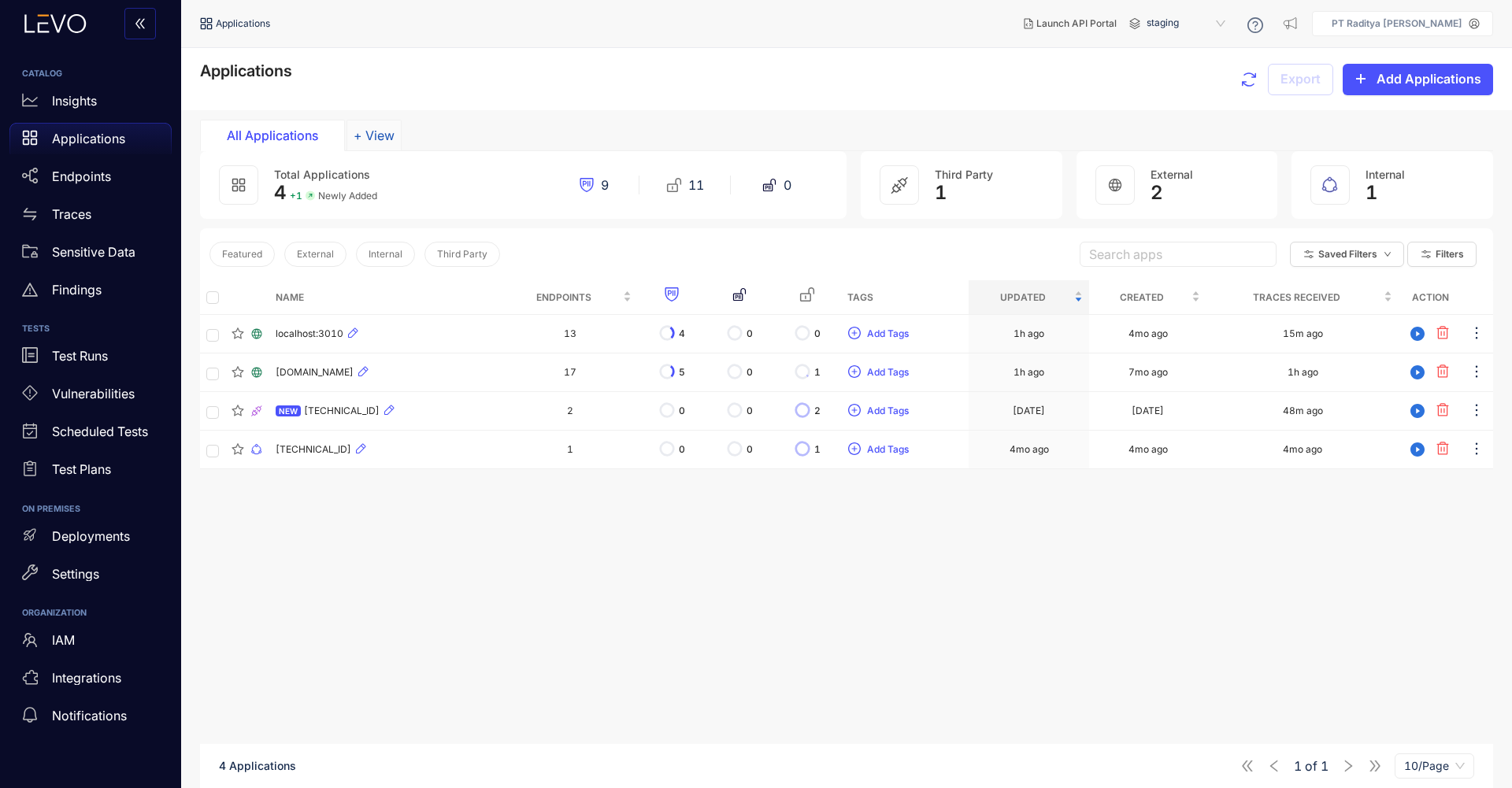
click at [391, 139] on button "+ View" at bounding box center [374, 135] width 55 height 31
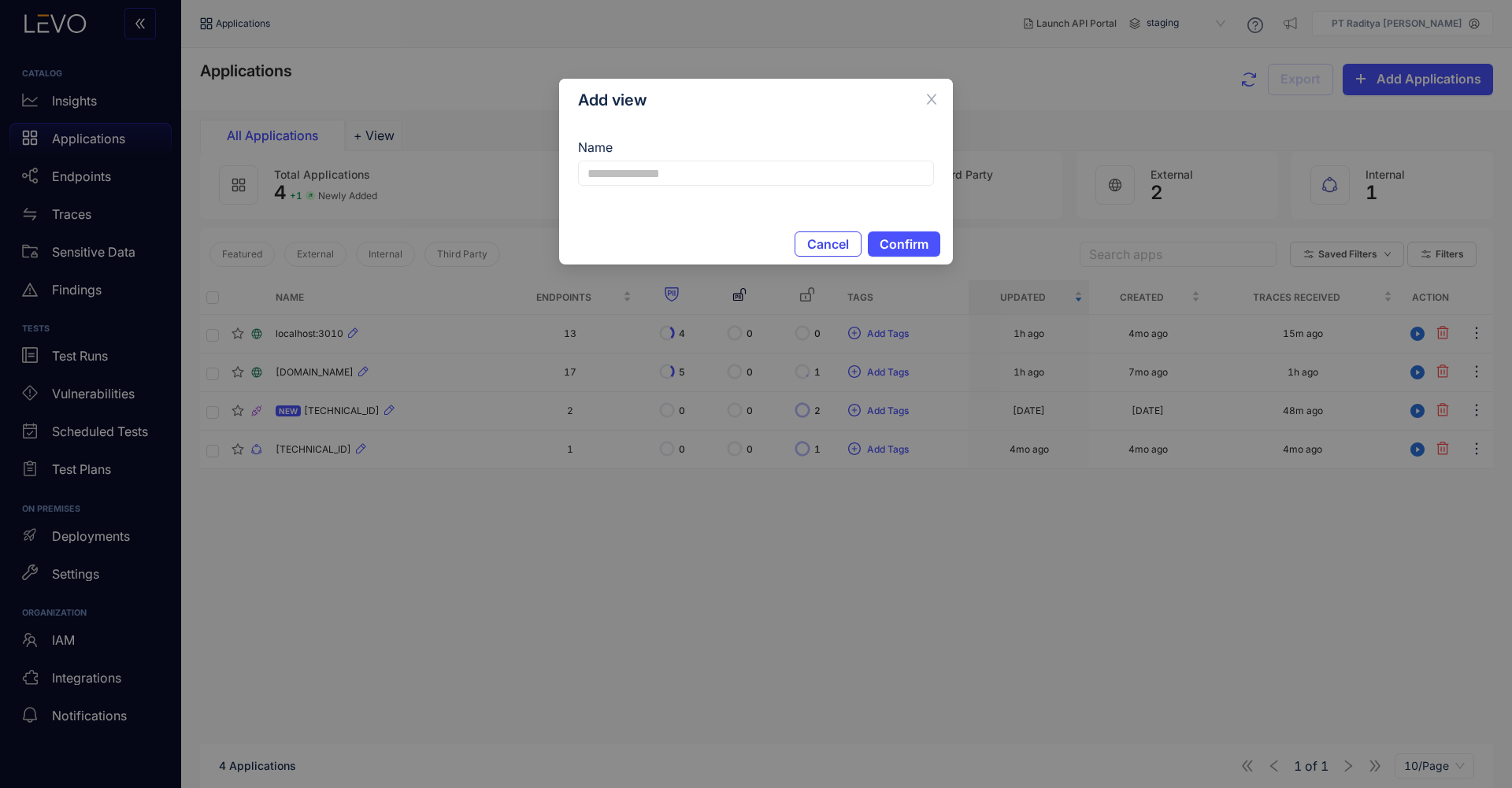
click at [827, 248] on span "Cancel" at bounding box center [828, 244] width 42 height 14
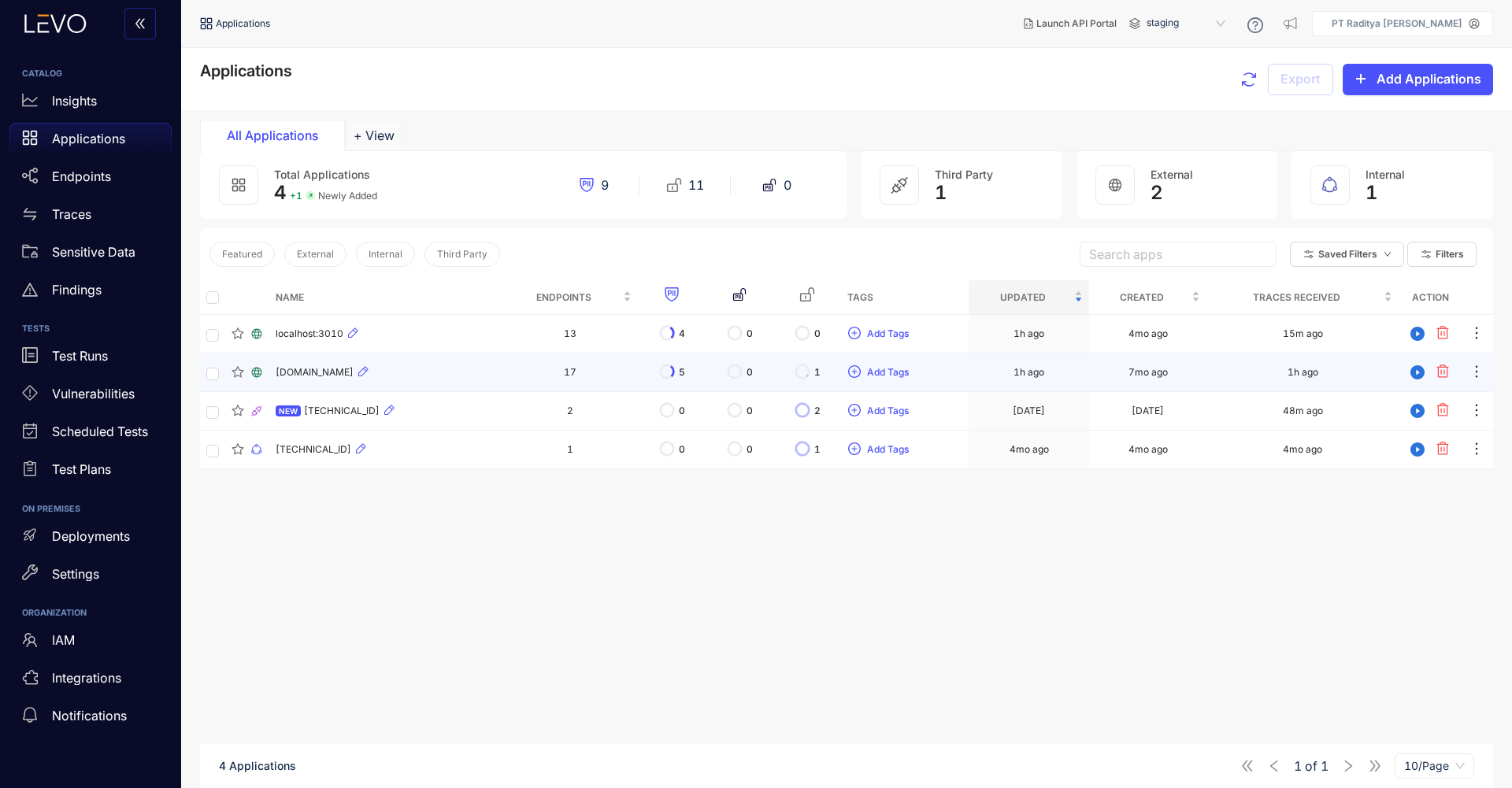
click at [472, 377] on div "[DOMAIN_NAME]" at bounding box center [386, 372] width 219 height 19
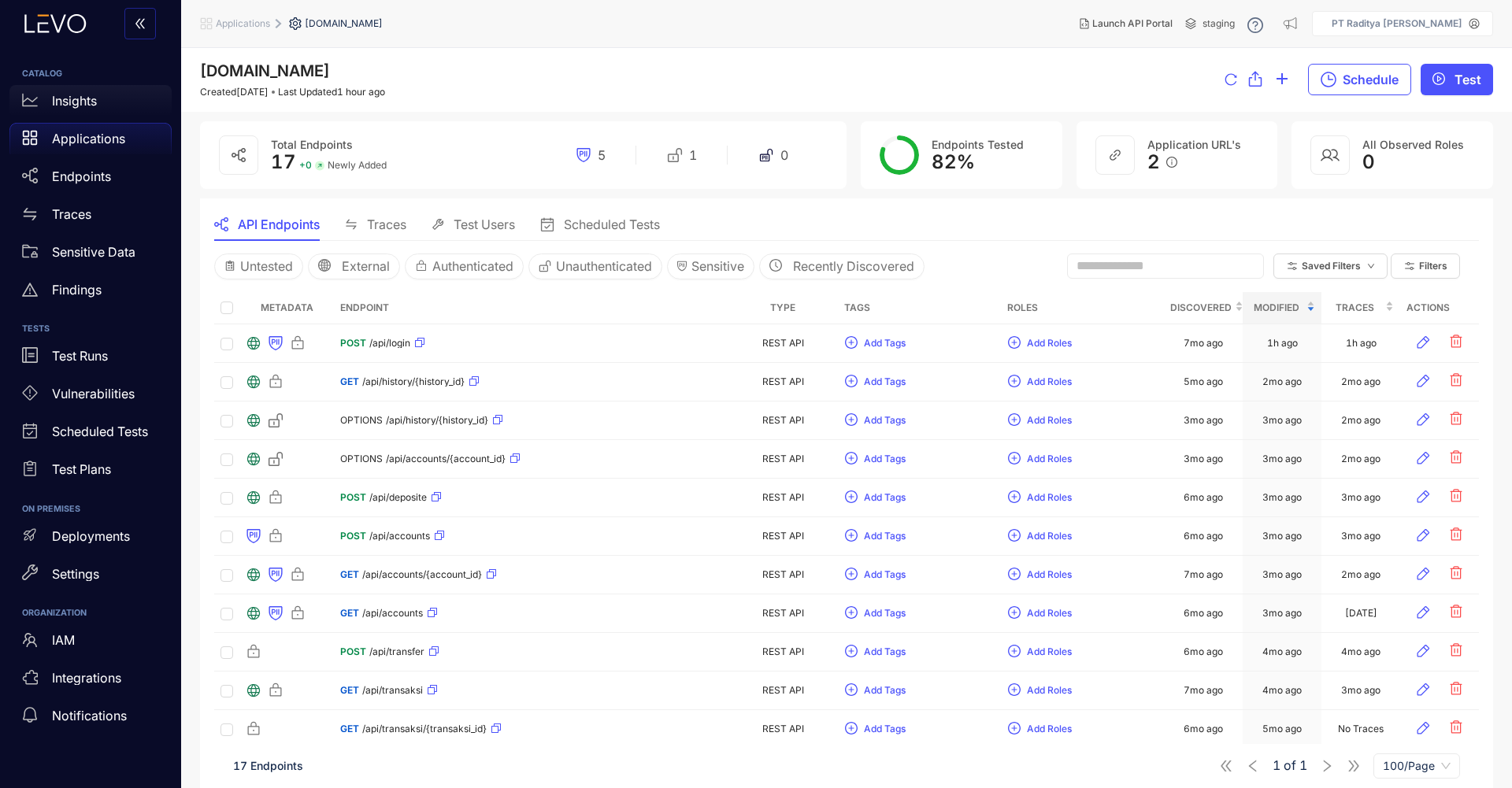
click at [130, 102] on div "Insights" at bounding box center [91, 100] width 163 height 31
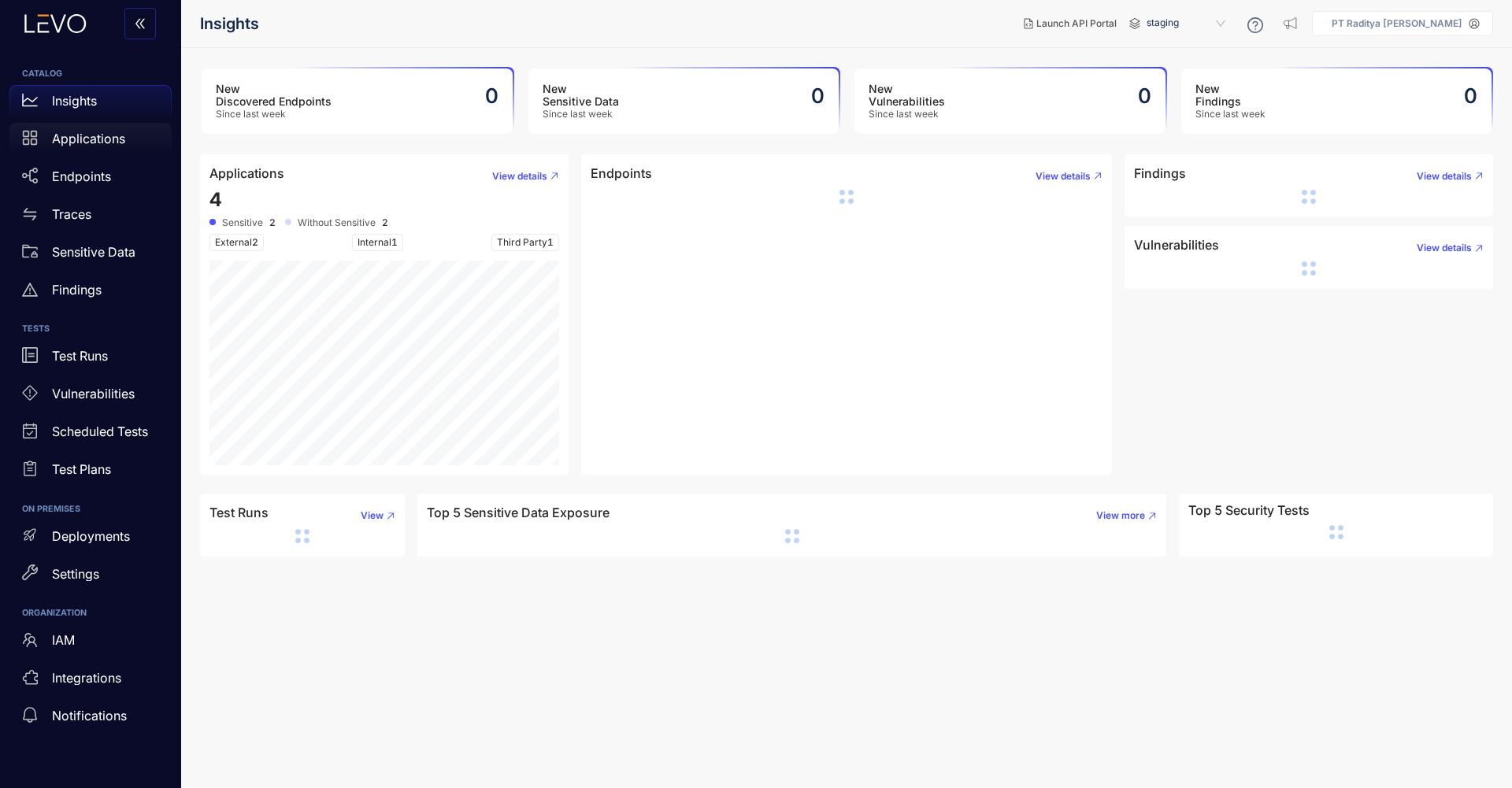
click at [125, 142] on p "Applications" at bounding box center [88, 138] width 73 height 14
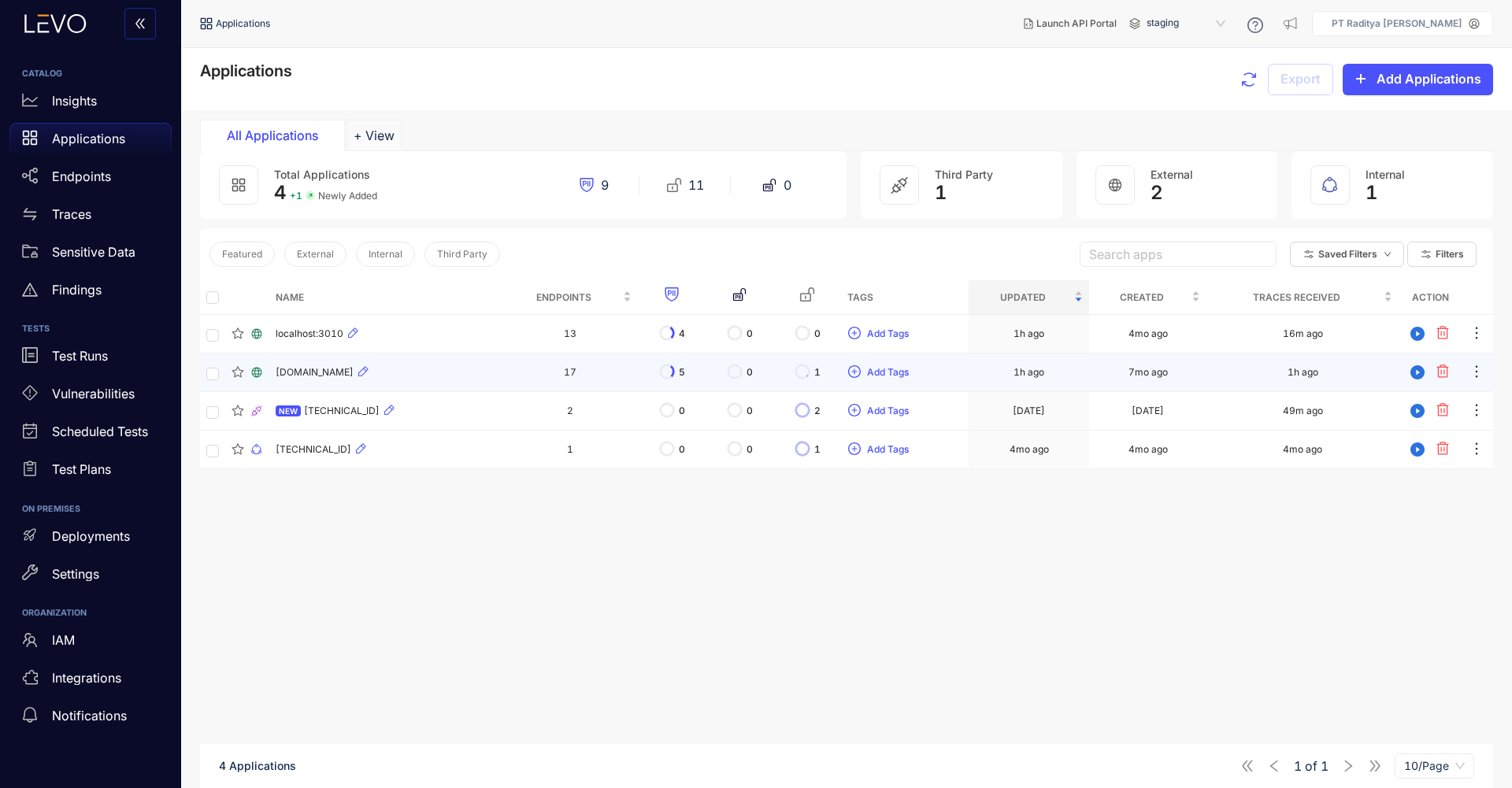
click at [512, 372] on td "17" at bounding box center [570, 372] width 136 height 39
